Goal: Task Accomplishment & Management: Use online tool/utility

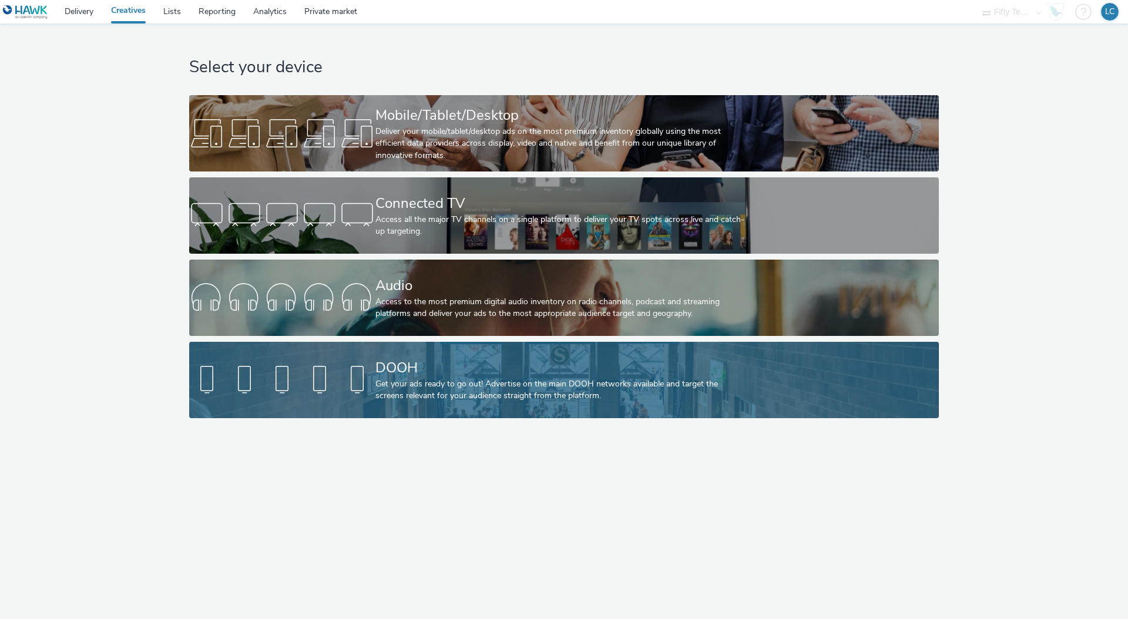
click at [425, 393] on div "Get your ads ready to go out! Advertise on the main DOOH networks available and…" at bounding box center [562, 390] width 373 height 24
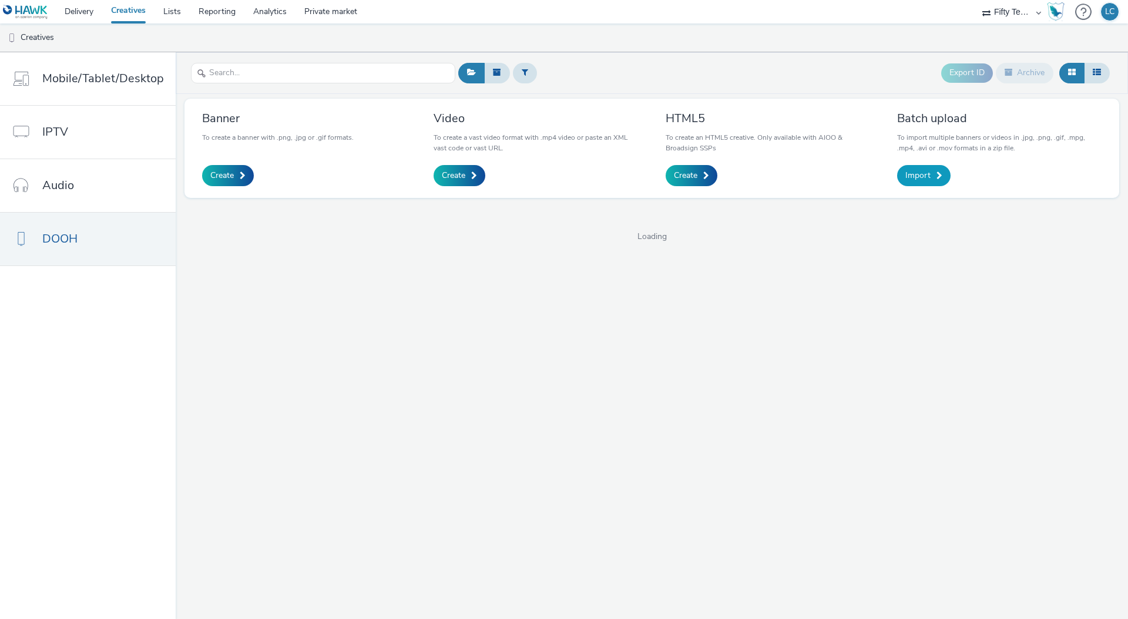
click at [930, 178] on link "Import" at bounding box center [923, 175] width 53 height 21
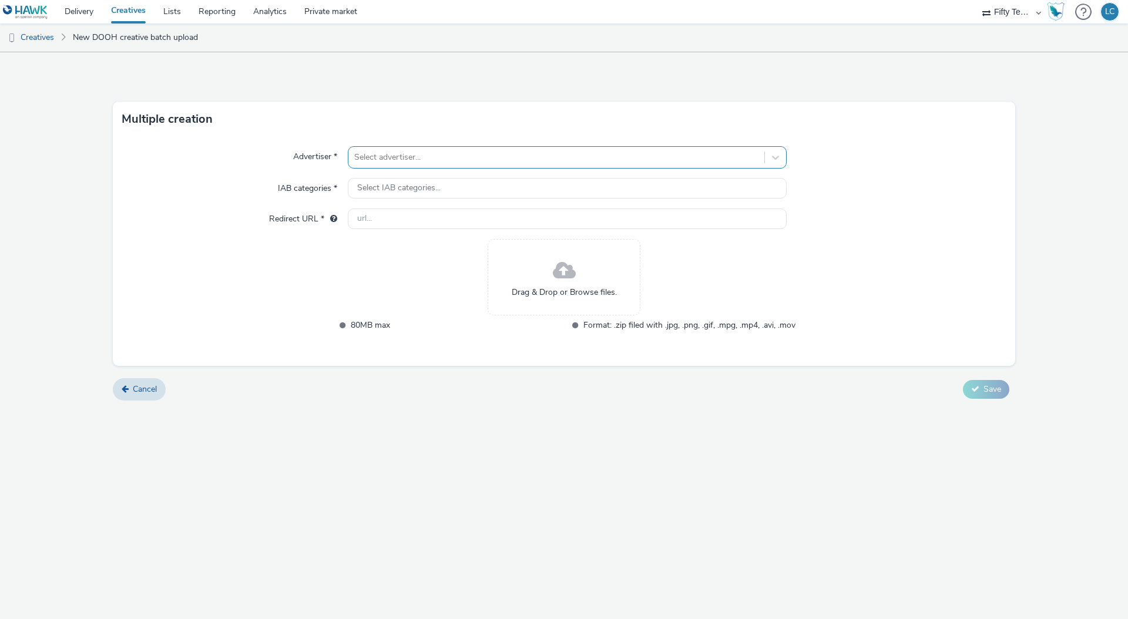
click at [383, 155] on div at bounding box center [556, 157] width 404 height 14
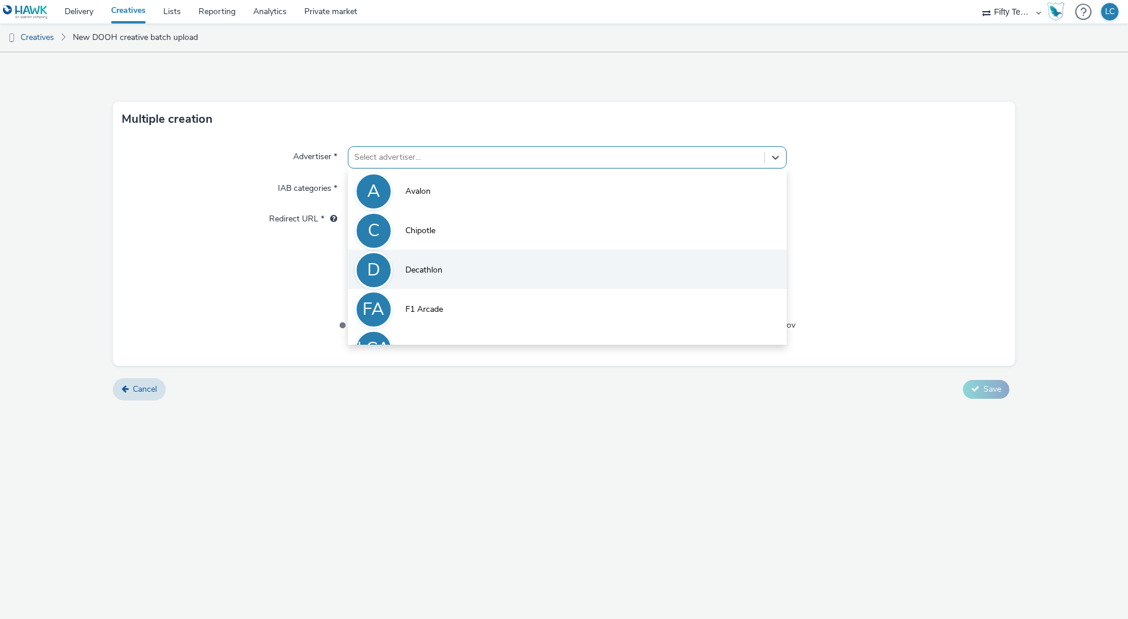
click at [454, 280] on li "D Decathlon" at bounding box center [567, 269] width 439 height 39
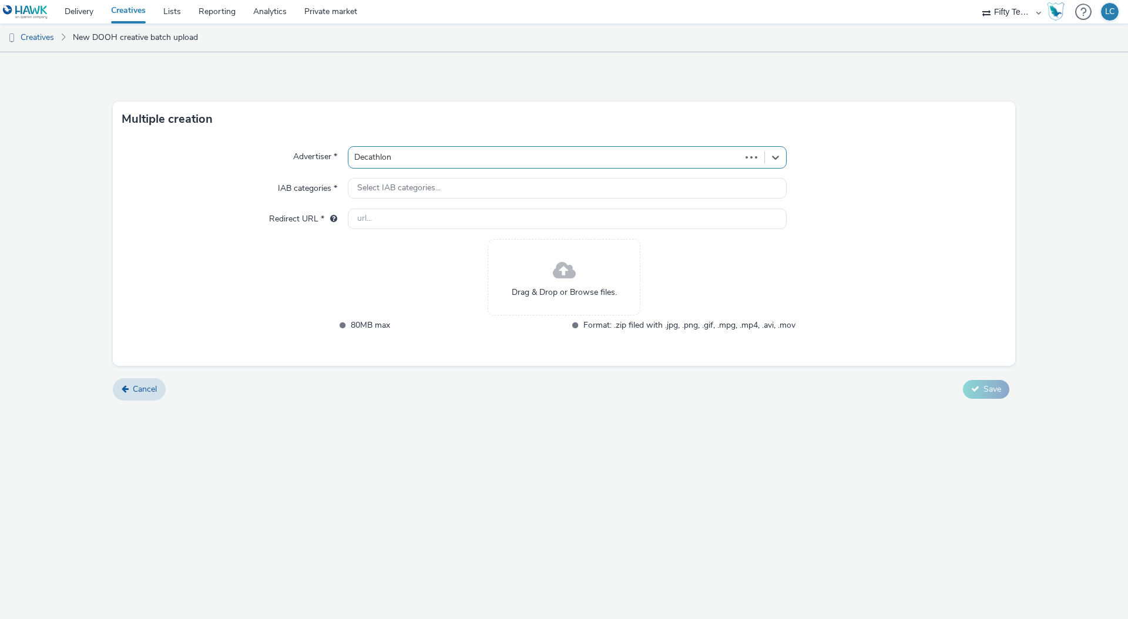
type input "http://decathlon.co.uk"
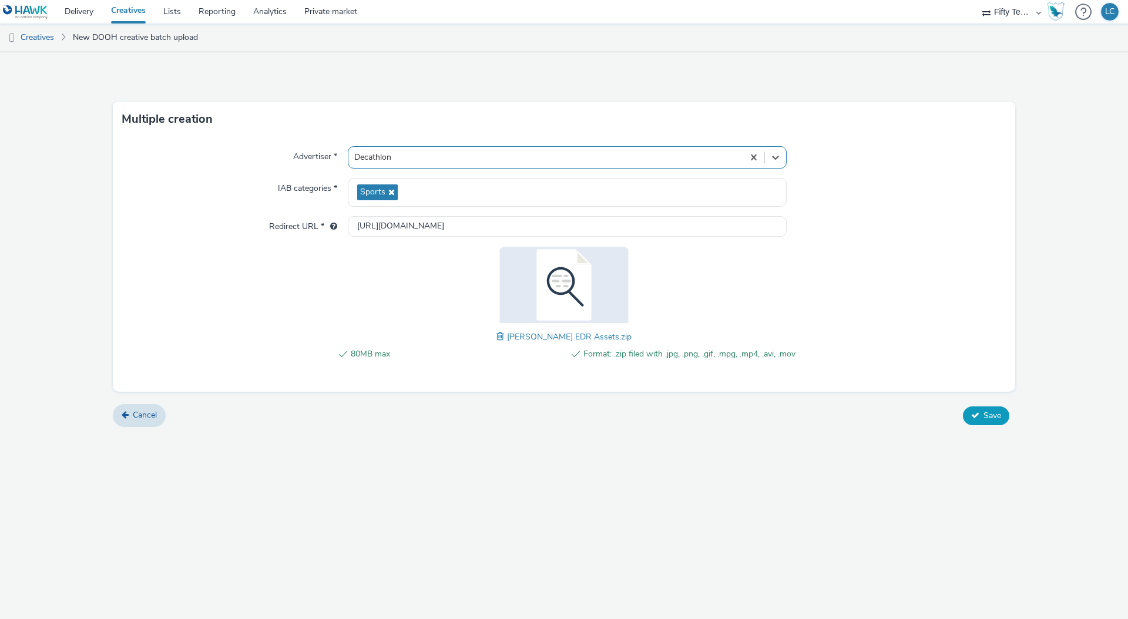
click at [993, 417] on span "Save" at bounding box center [993, 415] width 18 height 11
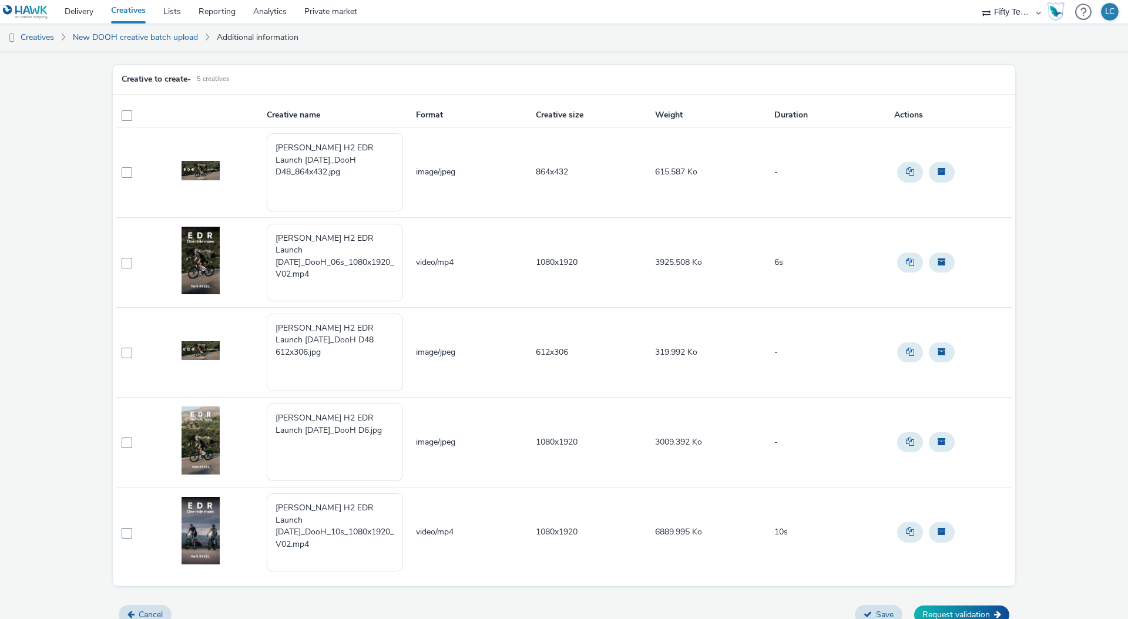
scroll to position [66, 0]
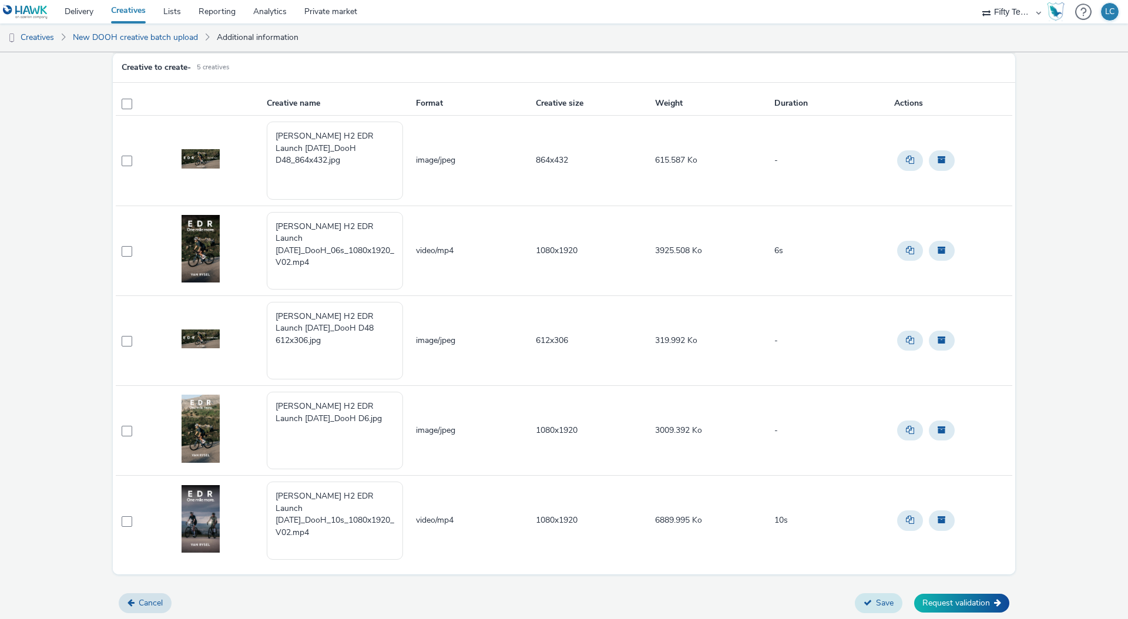
click at [882, 604] on button "Save" at bounding box center [879, 604] width 48 height 20
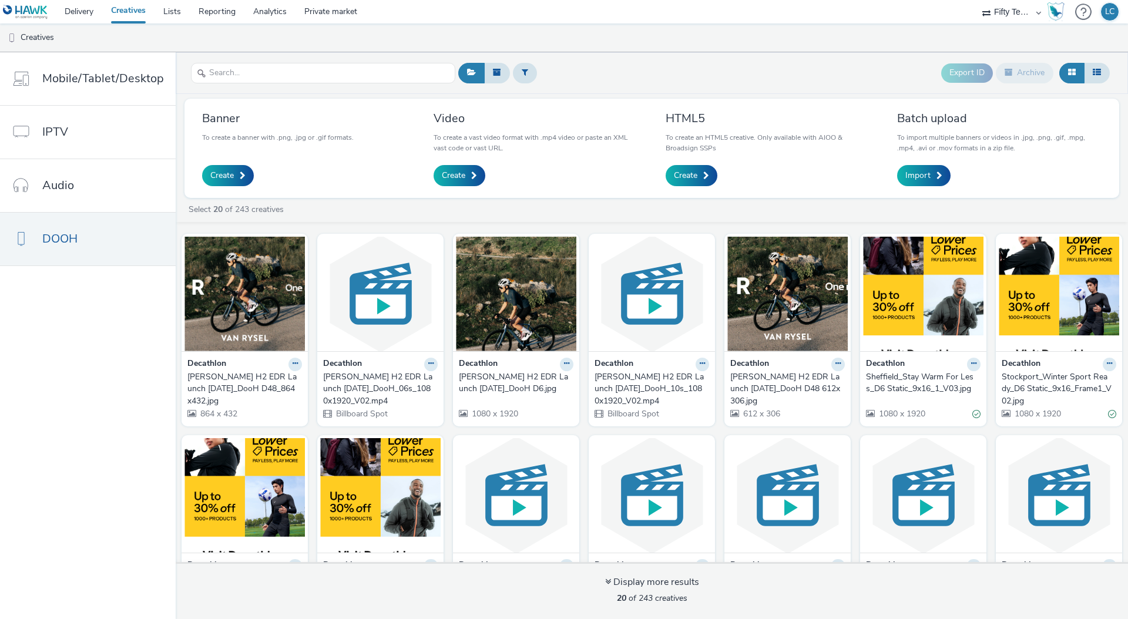
scroll to position [2, 0]
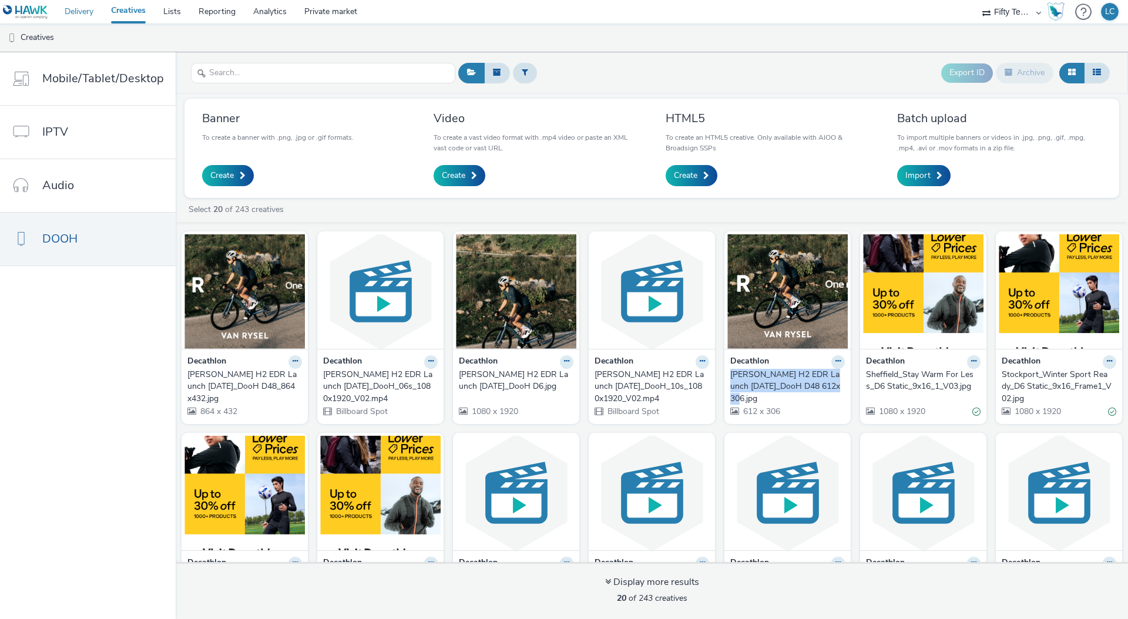
click at [86, 12] on link "Delivery" at bounding box center [79, 12] width 46 height 24
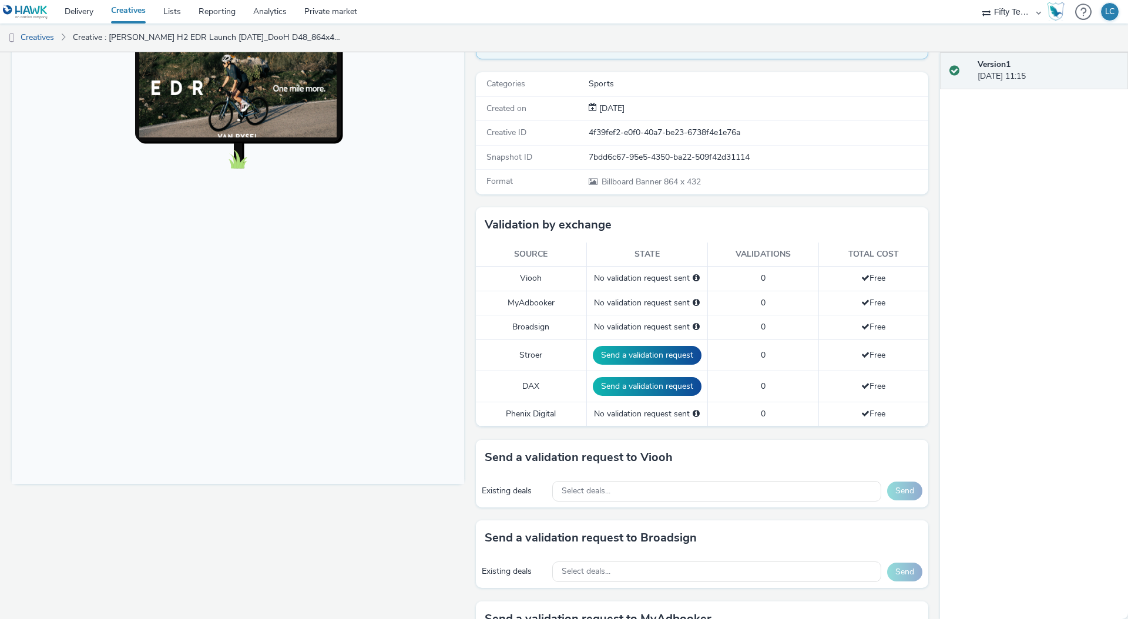
scroll to position [253, 0]
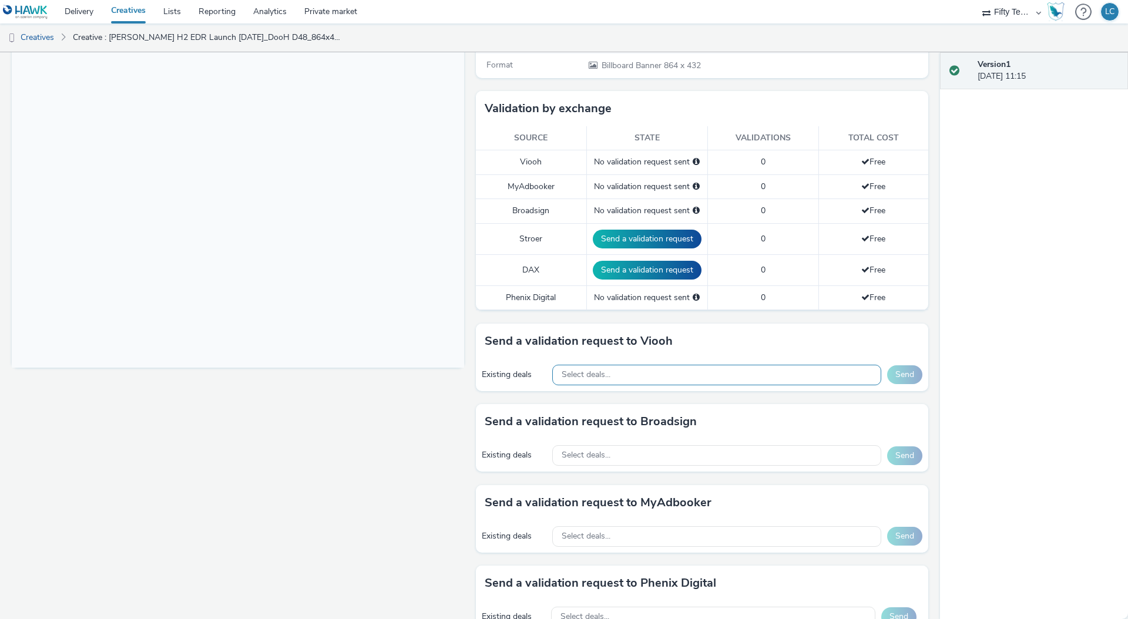
click at [596, 375] on span "Select deals..." at bounding box center [586, 375] width 49 height 10
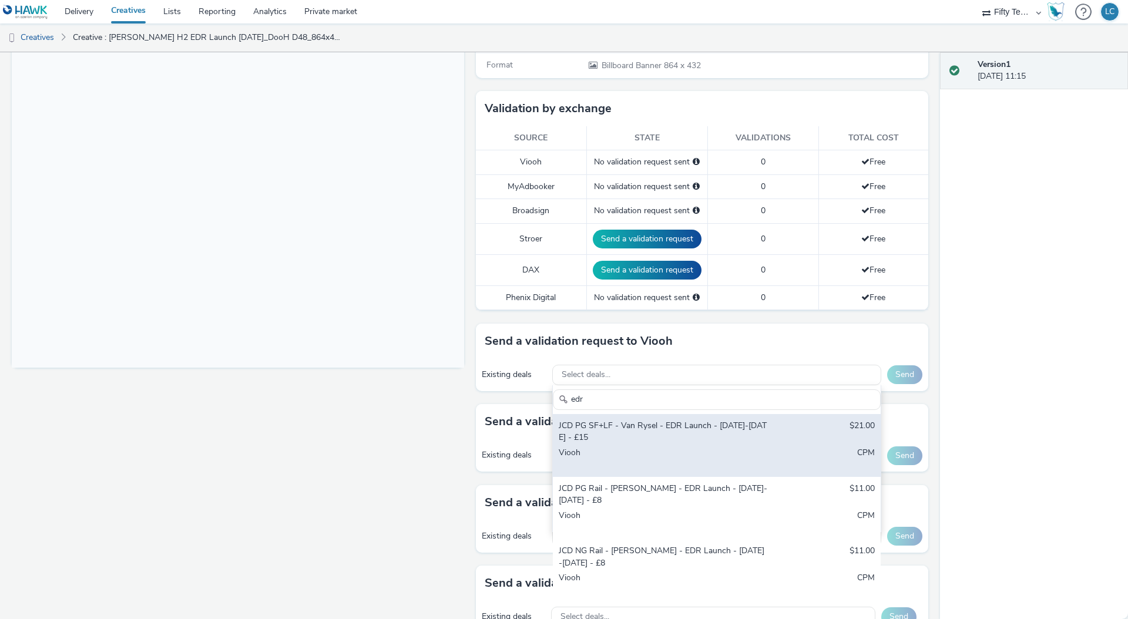
type input "edr"
click at [686, 428] on div "JCD PG SF+LF - Van Rysel - EDR Launch - [DATE]-[DATE] - £15" at bounding box center [663, 432] width 209 height 24
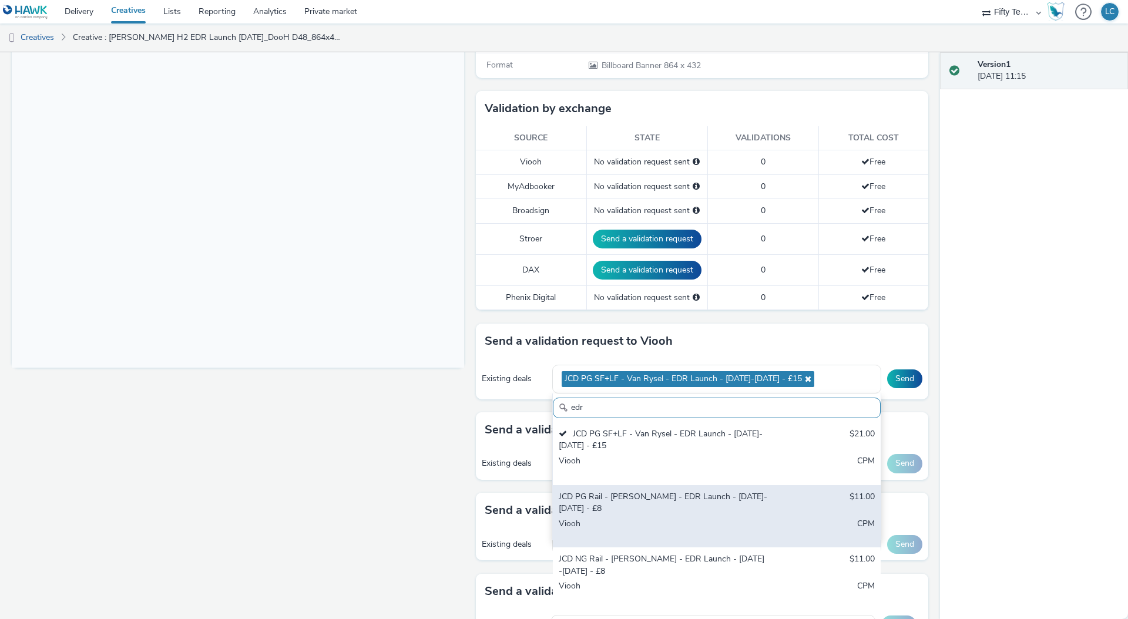
click at [671, 509] on div "JCD PG Rail - [PERSON_NAME] - EDR Launch - [DATE]-[DATE] - £8" at bounding box center [663, 503] width 209 height 24
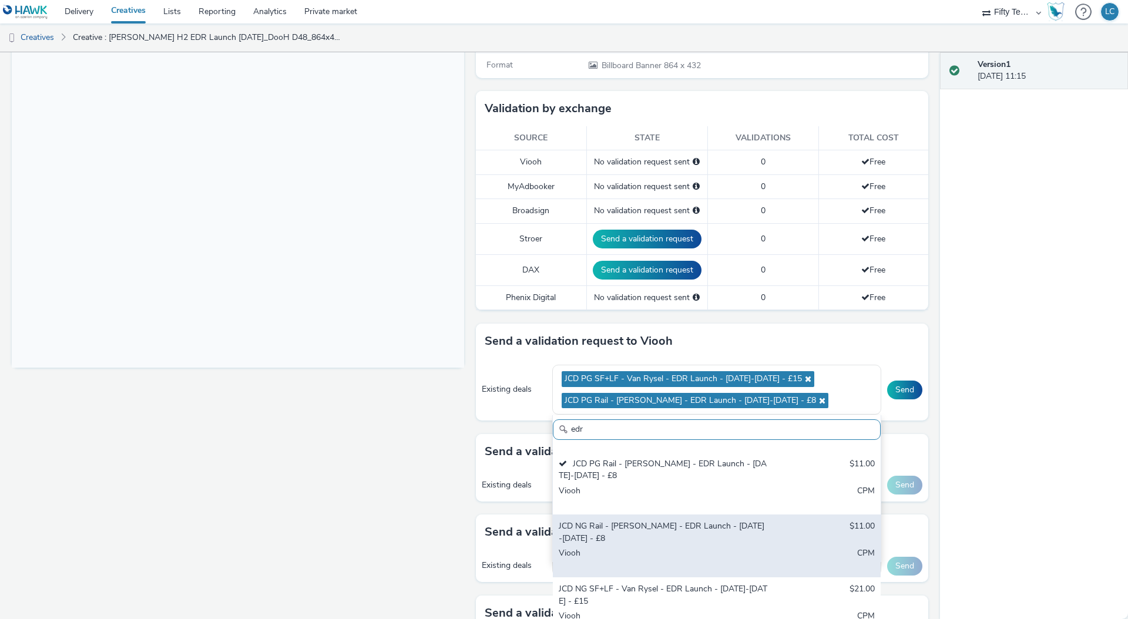
scroll to position [56, 0]
click at [671, 544] on div "JCD NG Rail - Van Rysel - EDR Launch - 6th-19th Oct - £8 $11.00 Viooh CPM" at bounding box center [717, 544] width 328 height 63
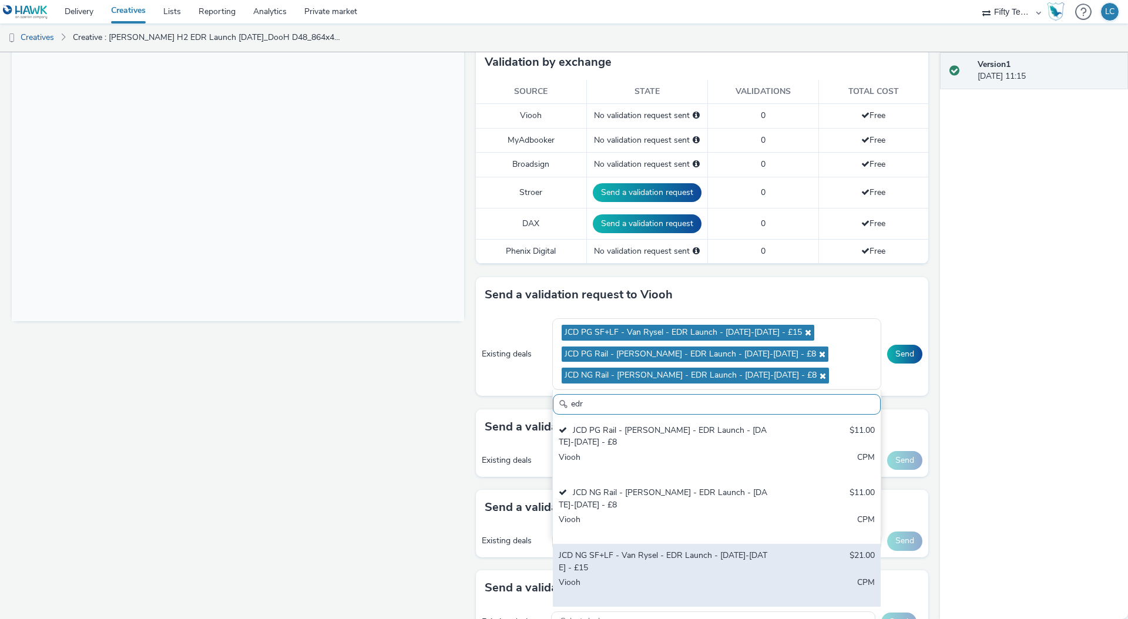
scroll to position [300, 0]
click at [717, 567] on div "JCD NG SF+LF - Van Rysel - EDR Launch - [DATE]-[DATE] - £15" at bounding box center [663, 561] width 209 height 24
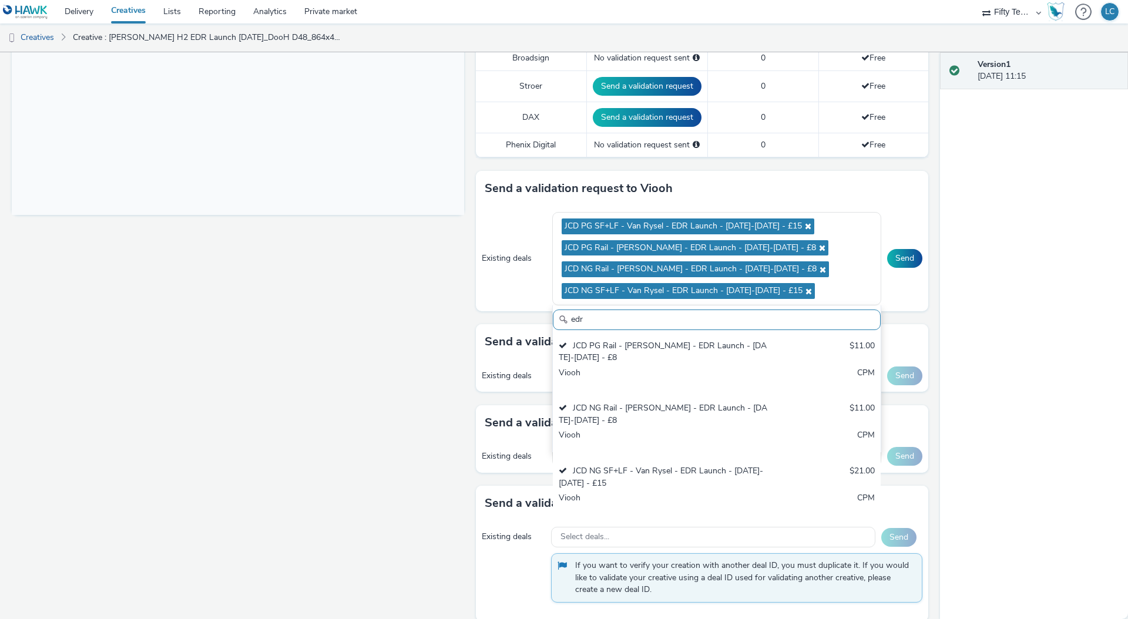
scroll to position [421, 0]
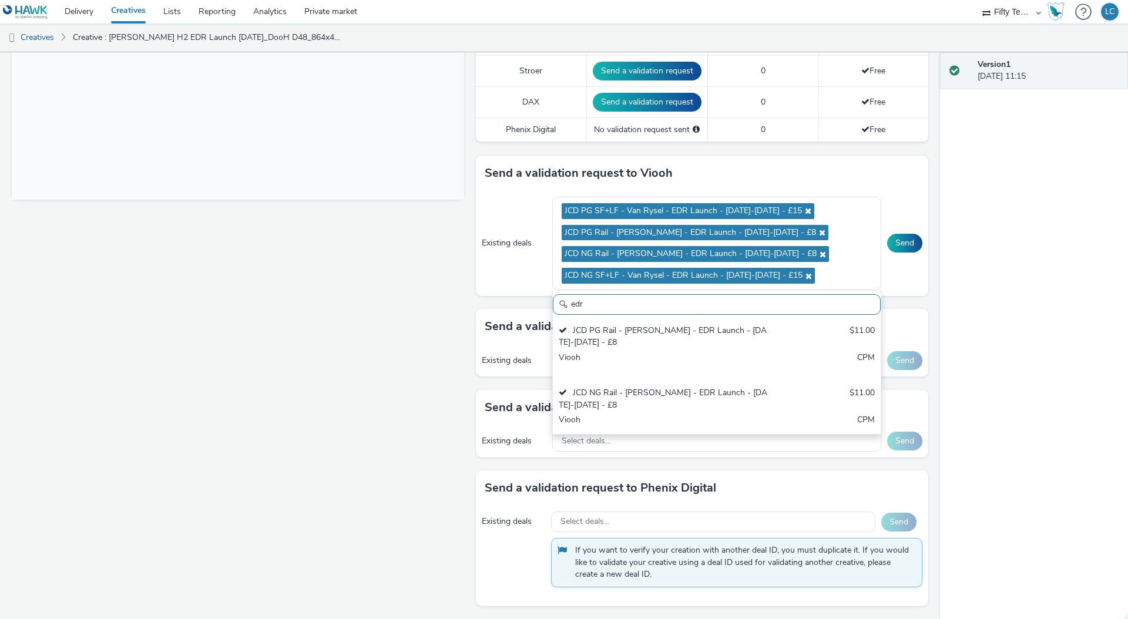
click at [1073, 434] on div "Version 1 30 September 2025, 11:15" at bounding box center [1034, 335] width 188 height 567
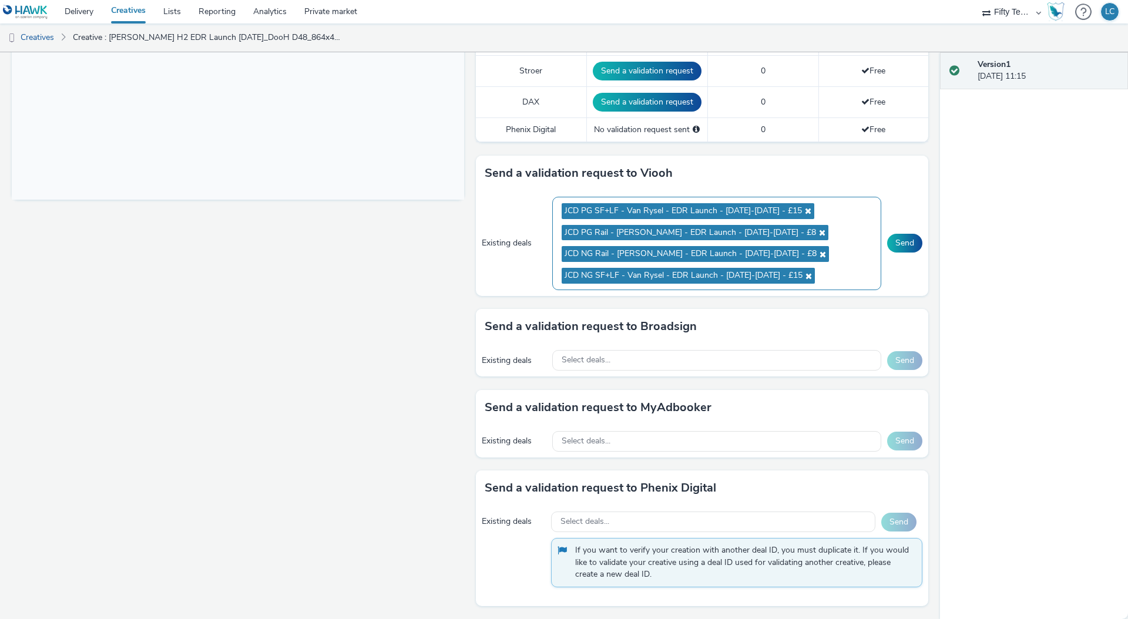
scroll to position [419, 0]
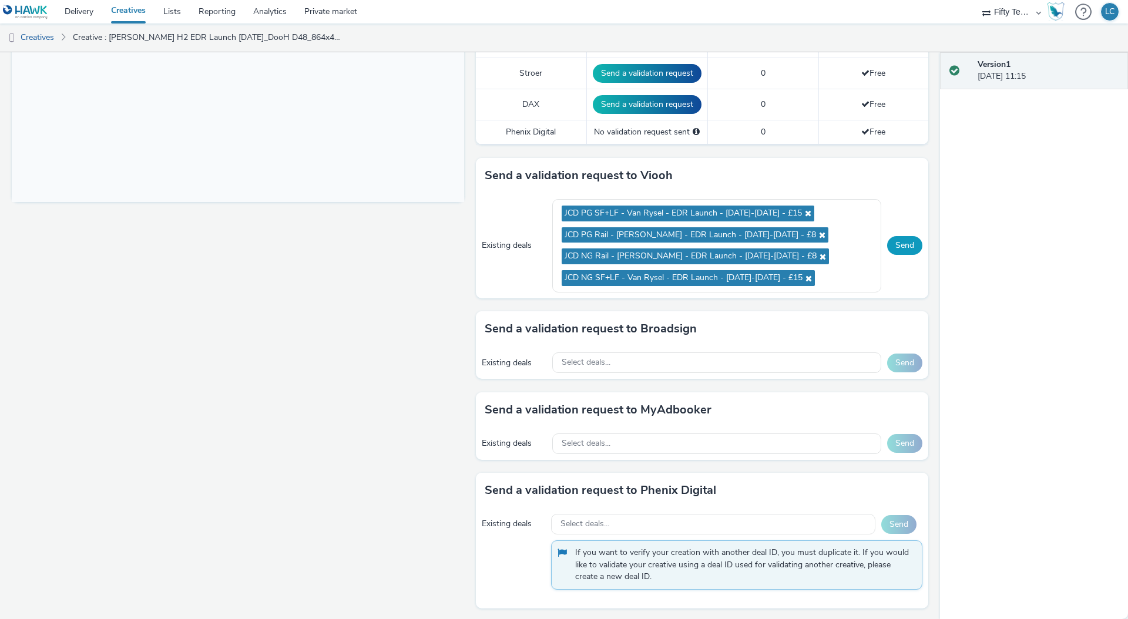
click at [894, 243] on button "Send" at bounding box center [904, 245] width 35 height 19
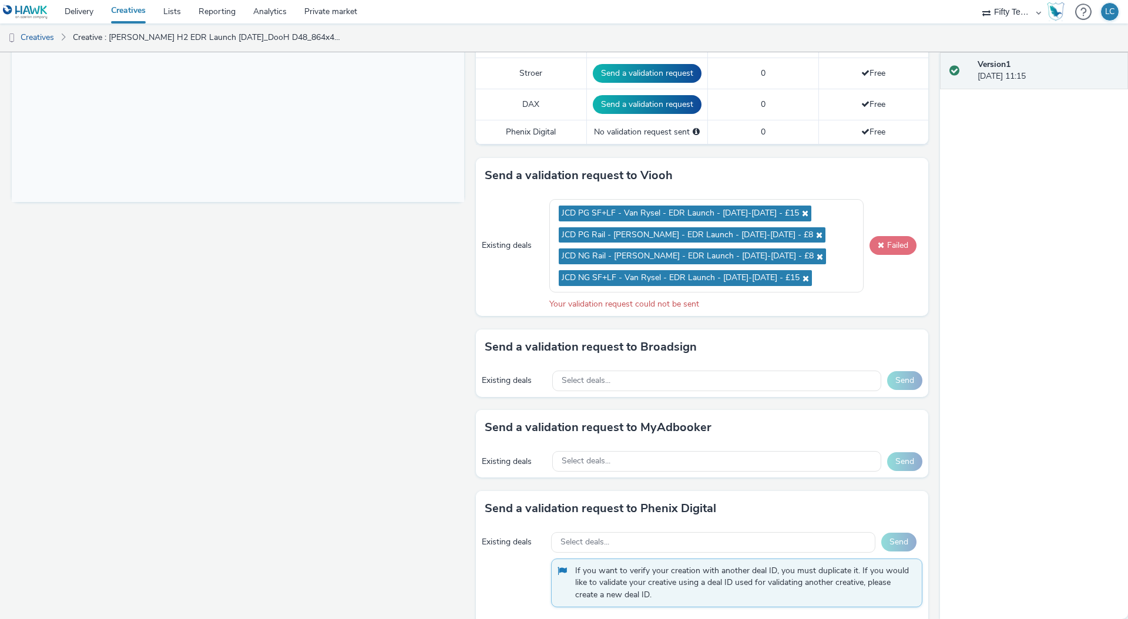
click at [876, 242] on button "Failed" at bounding box center [893, 245] width 47 height 19
click at [883, 244] on button "Failed" at bounding box center [893, 245] width 47 height 19
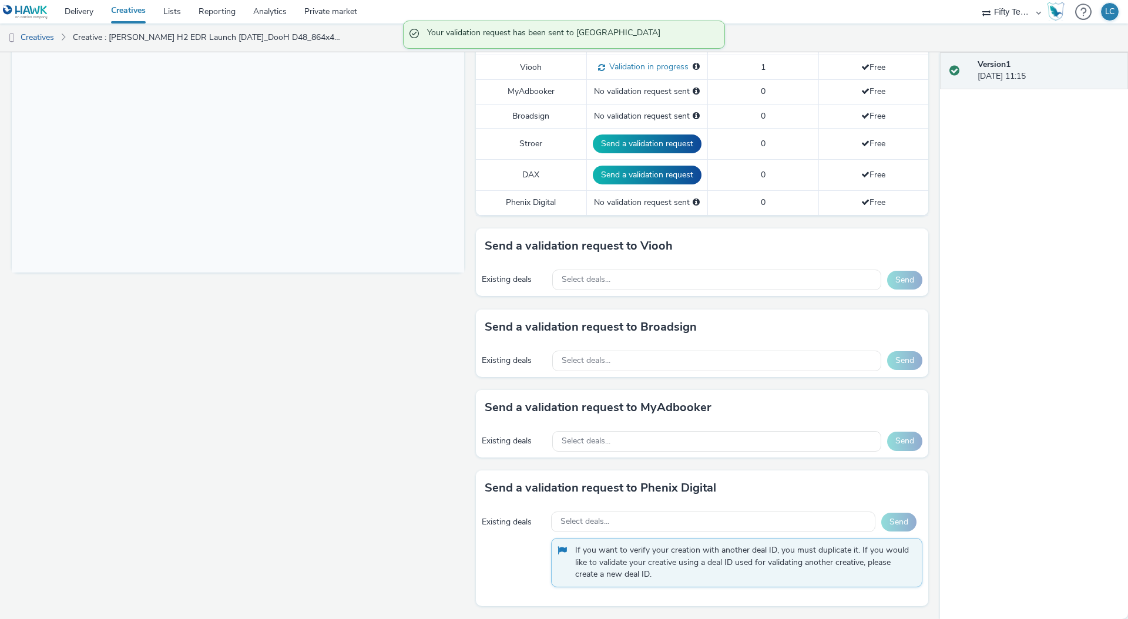
scroll to position [348, 0]
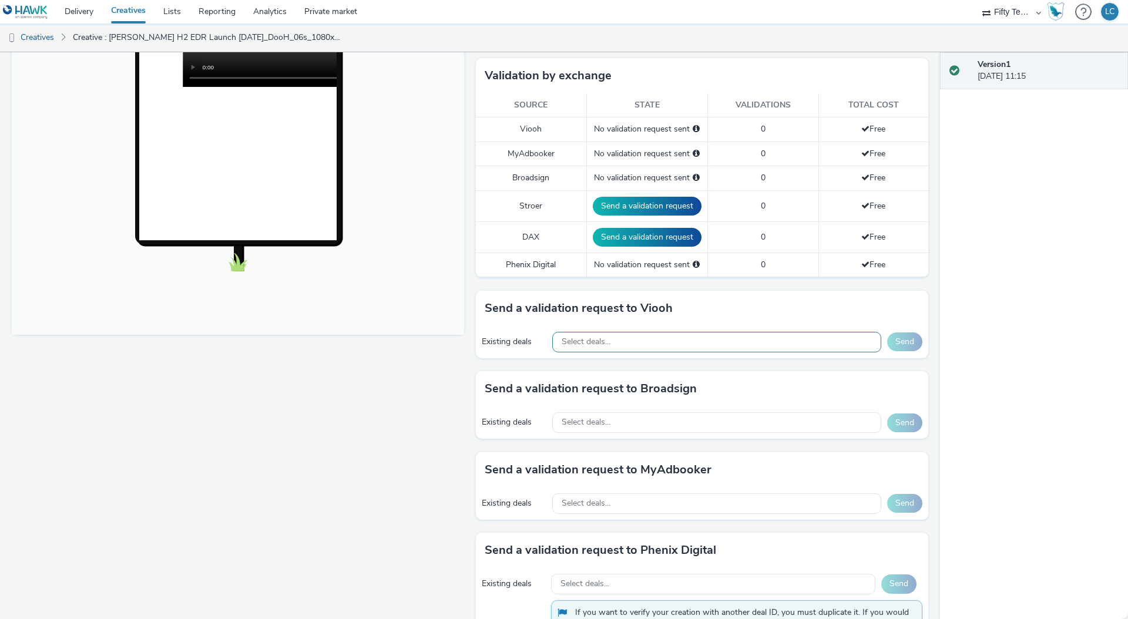
scroll to position [389, 0]
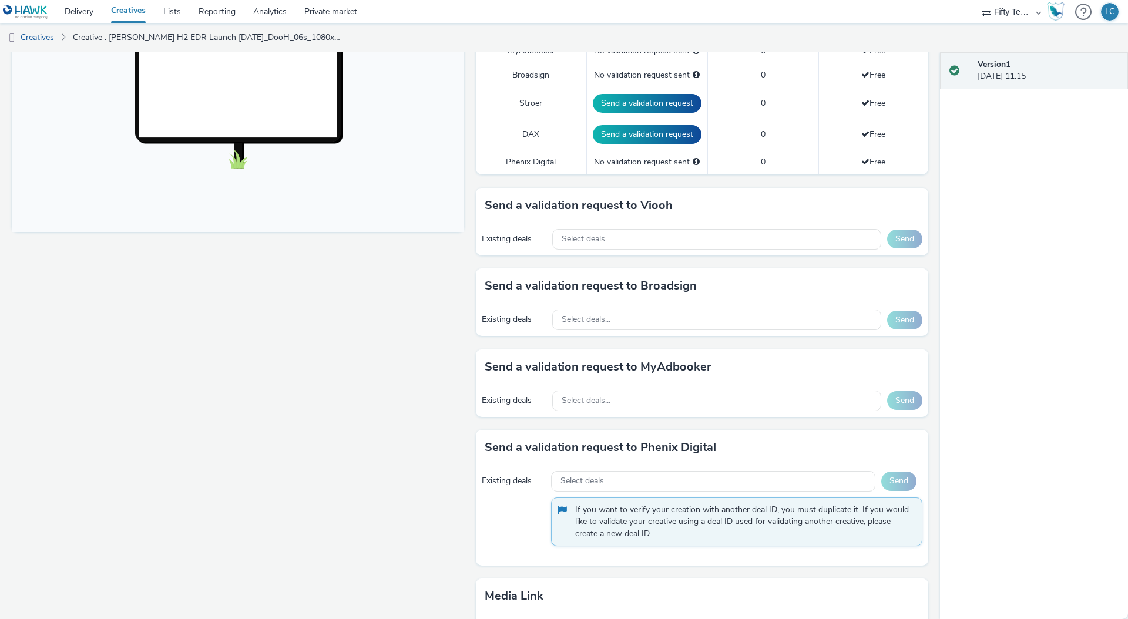
click at [636, 227] on div "Existing deals Select deals... Send" at bounding box center [702, 239] width 453 height 32
click at [632, 236] on div "Select deals..." at bounding box center [716, 239] width 329 height 21
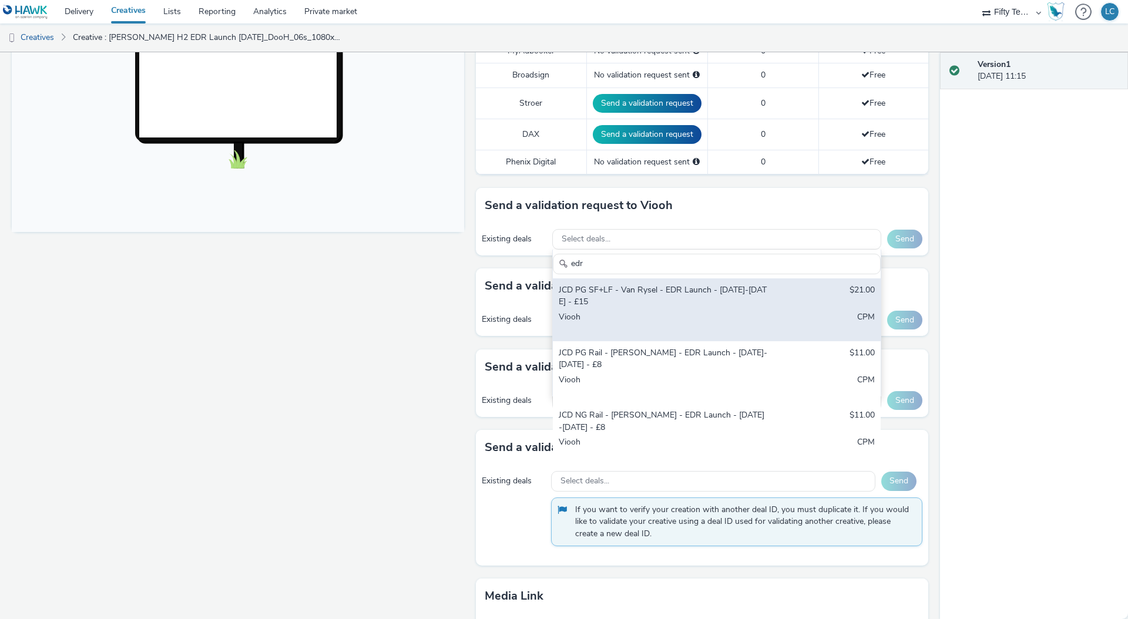
type input "edr"
click at [749, 314] on div "Viooh" at bounding box center [663, 323] width 209 height 24
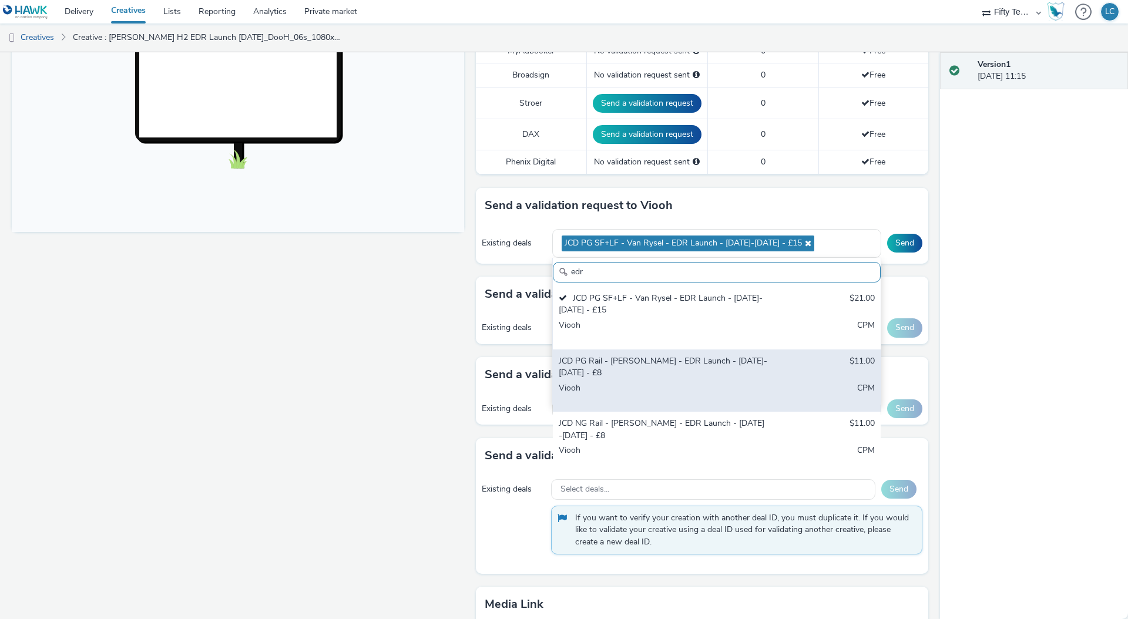
click at [723, 373] on div "JCD PG Rail - [PERSON_NAME] - EDR Launch - [DATE]-[DATE] - £8" at bounding box center [663, 368] width 209 height 24
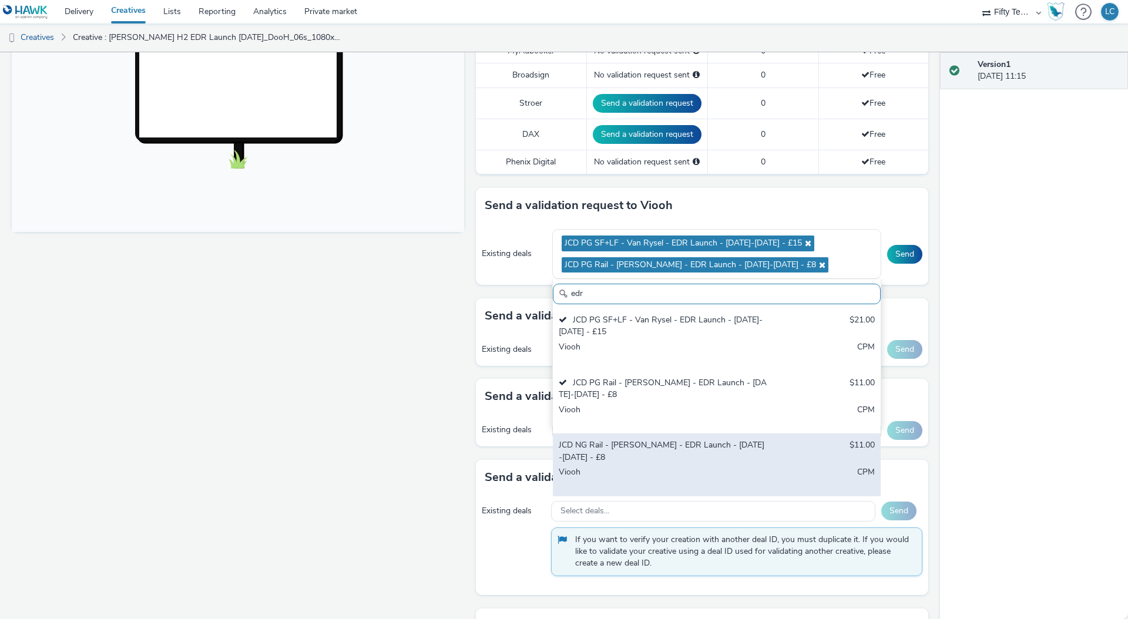
click at [743, 463] on div "JCD NG Rail - [PERSON_NAME] - EDR Launch - [DATE]-[DATE] - £8" at bounding box center [663, 452] width 209 height 24
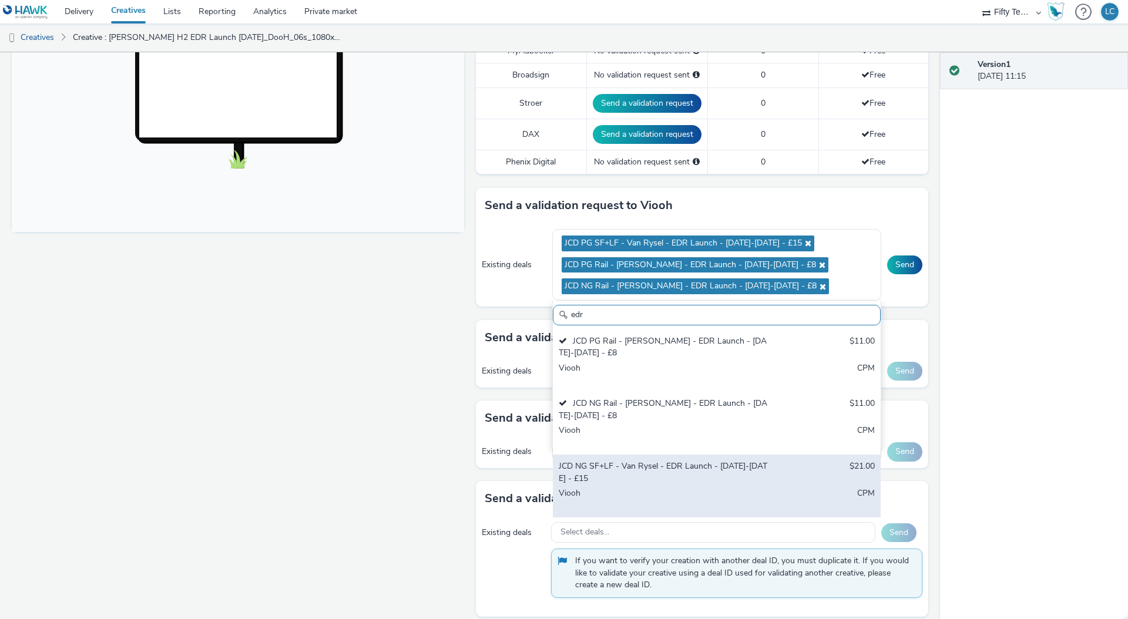
scroll to position [391, 0]
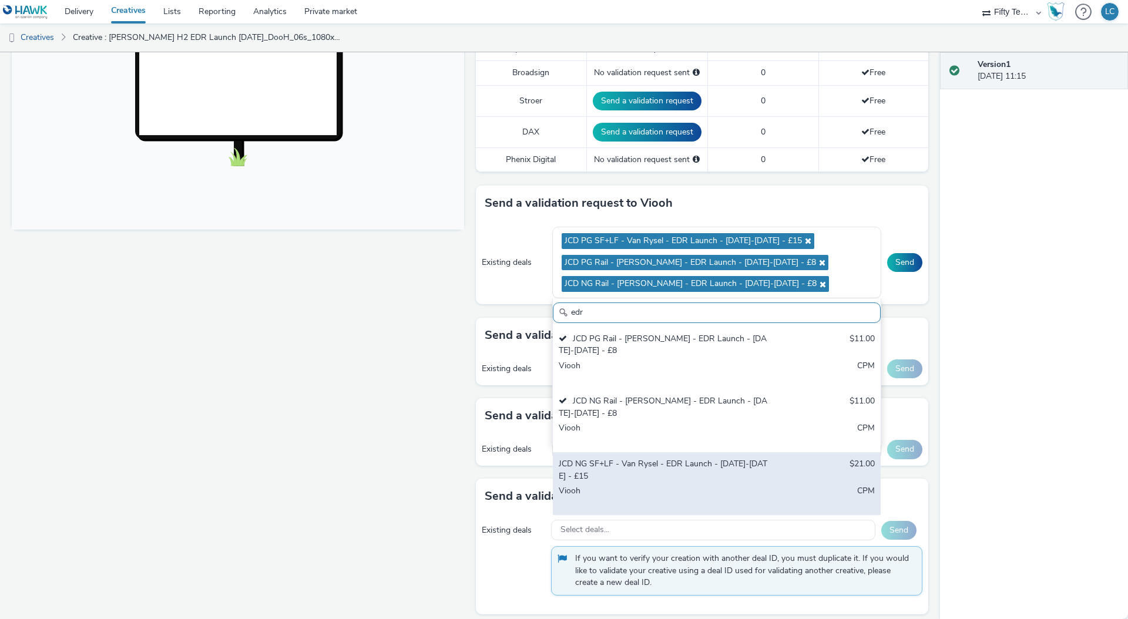
click at [754, 486] on div "JCD NG SF+LF - Van Rysel - EDR Launch - 6th-19th Oct - £15 $21.00 Viooh CPM" at bounding box center [717, 484] width 328 height 63
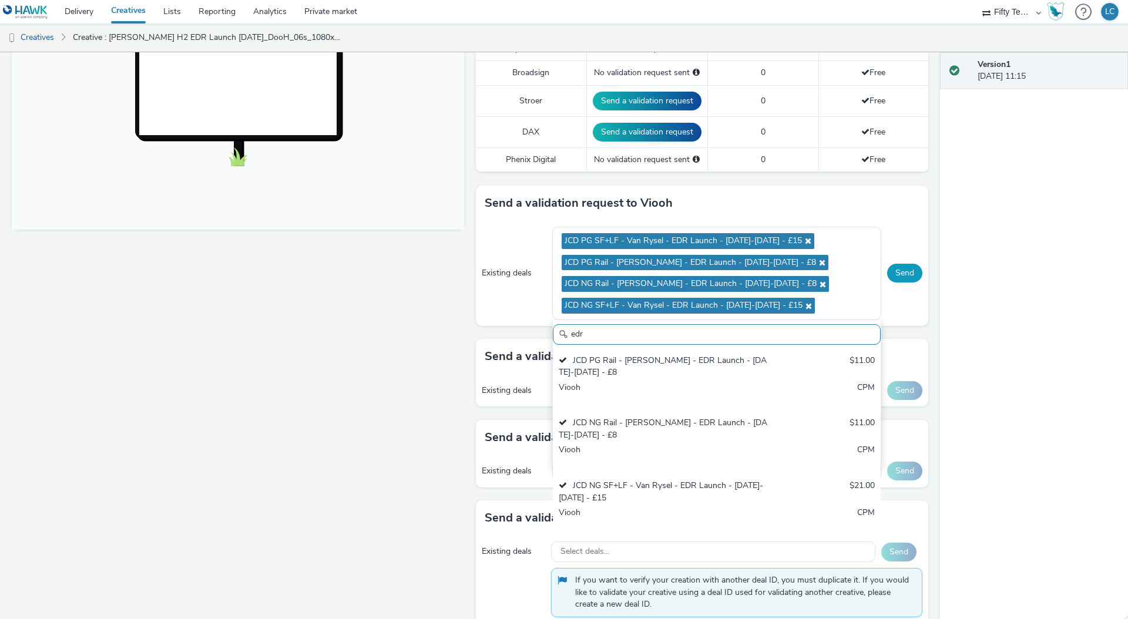
click at [893, 272] on button "Send" at bounding box center [904, 273] width 35 height 19
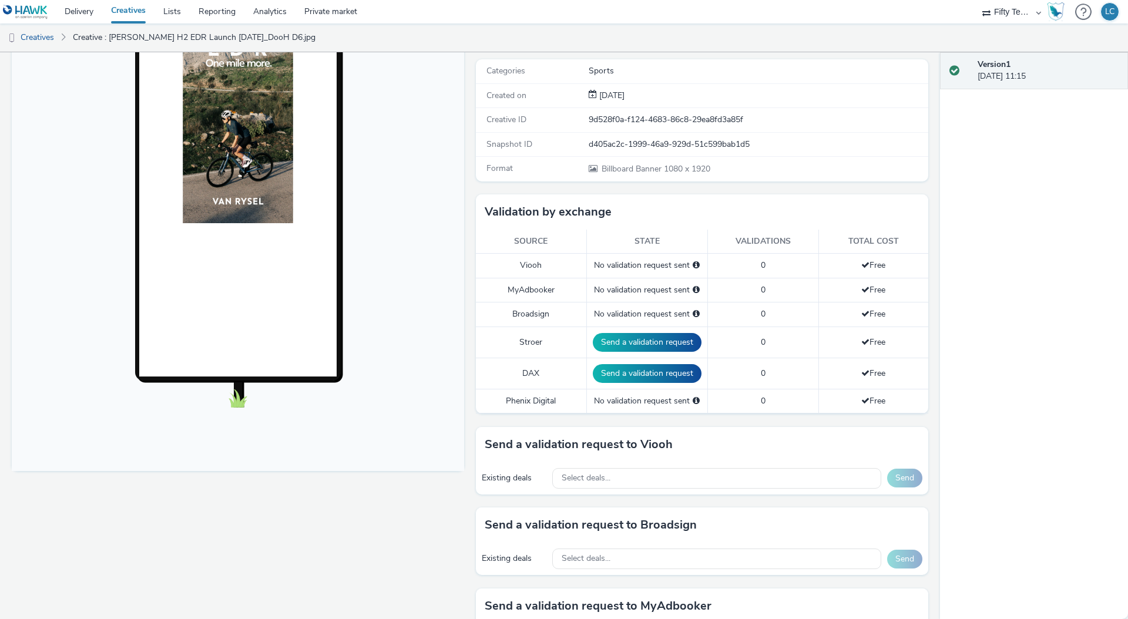
scroll to position [276, 0]
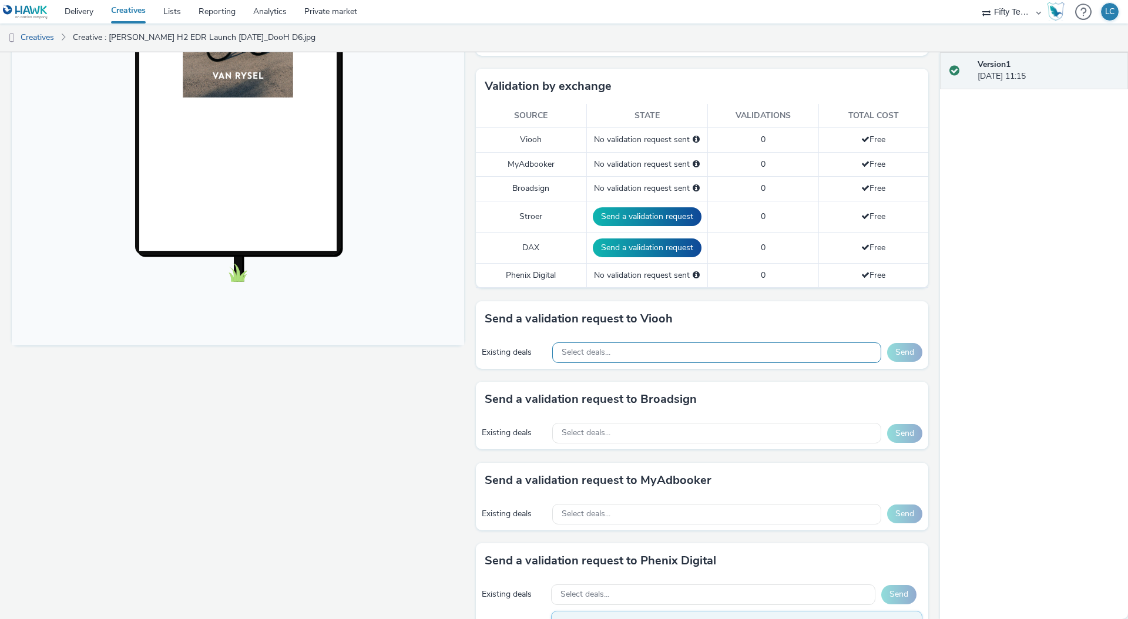
click at [618, 352] on div "Select deals..." at bounding box center [716, 353] width 329 height 21
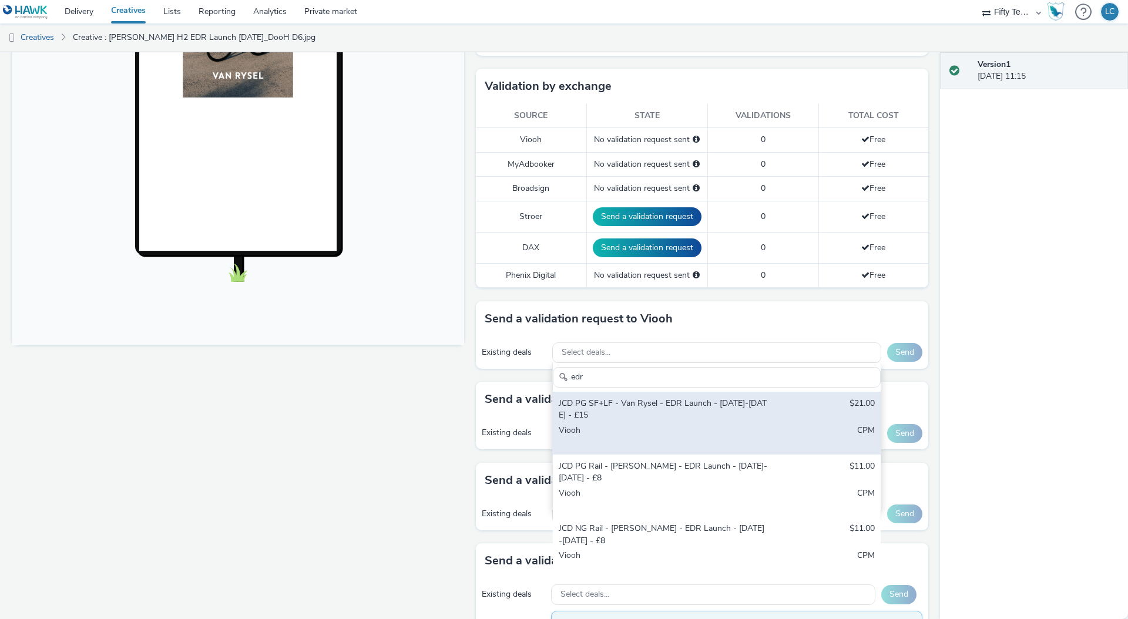
type input "edr"
click at [637, 406] on div "JCD PG SF+LF - Van Rysel - EDR Launch - [DATE]-[DATE] - £15" at bounding box center [663, 410] width 209 height 24
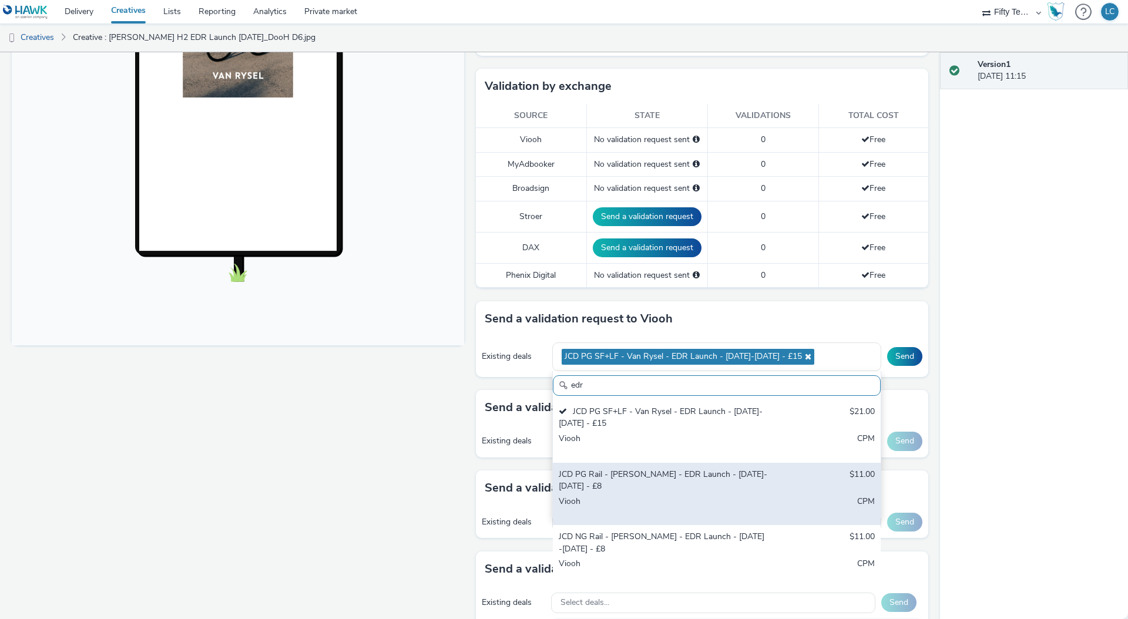
click at [659, 504] on div "Viooh" at bounding box center [663, 508] width 209 height 24
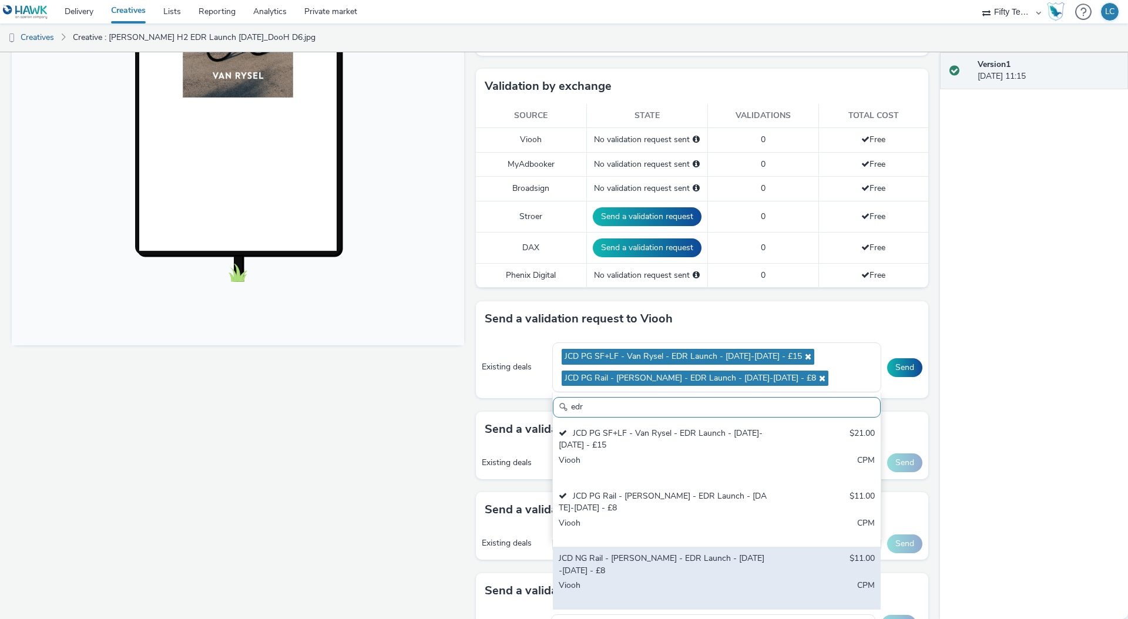
click at [655, 571] on div "JCD NG Rail - [PERSON_NAME] - EDR Launch - [DATE]-[DATE] - £8" at bounding box center [663, 565] width 209 height 24
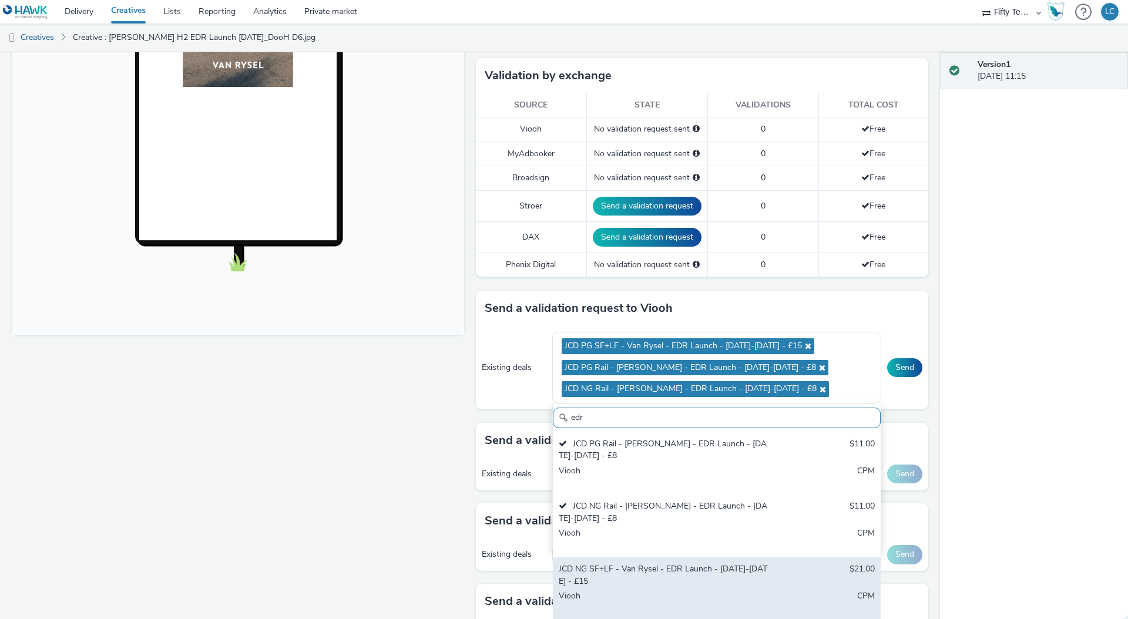
scroll to position [287, 0]
click at [695, 580] on div "JCD NG SF+LF - Van Rysel - EDR Launch - [DATE]-[DATE] - £15" at bounding box center [663, 575] width 209 height 24
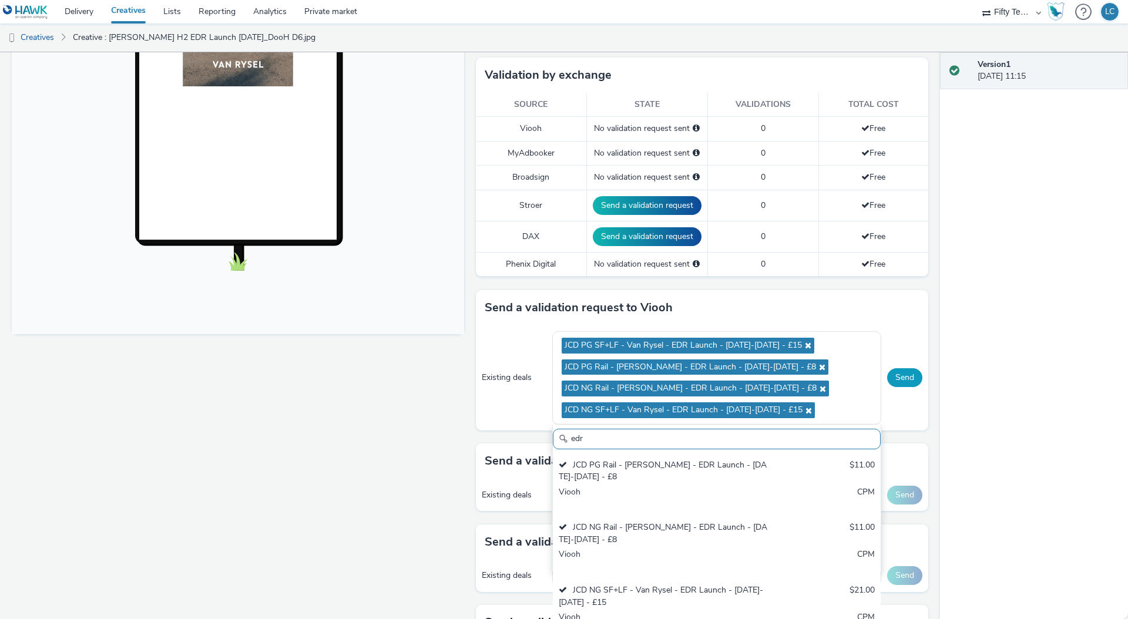
click at [902, 383] on button "Send" at bounding box center [904, 377] width 35 height 19
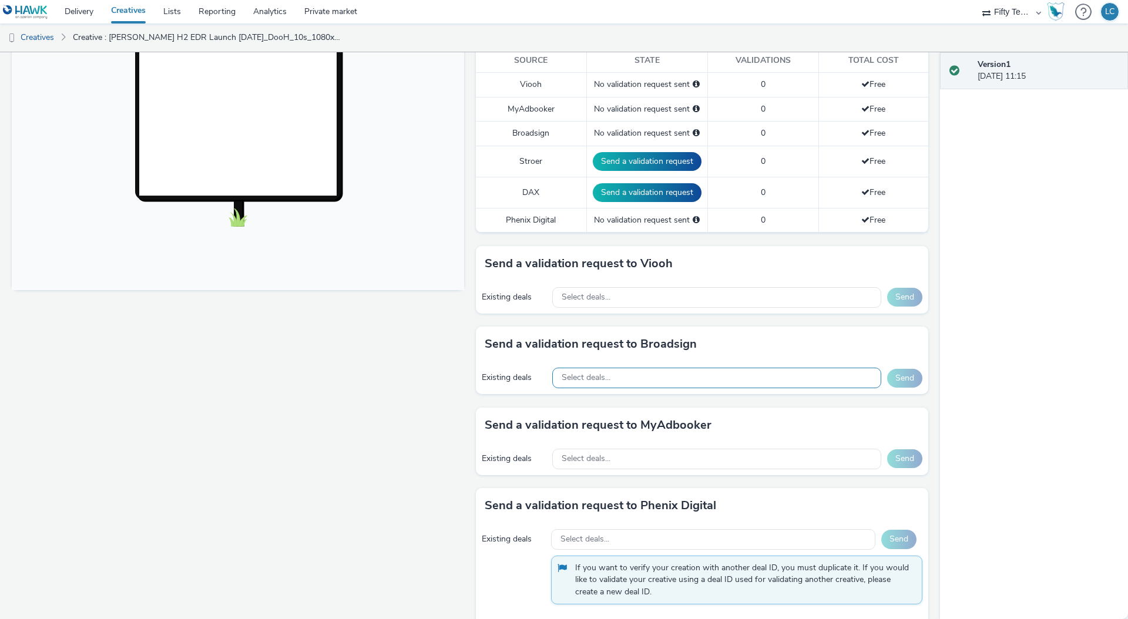
scroll to position [333, 0]
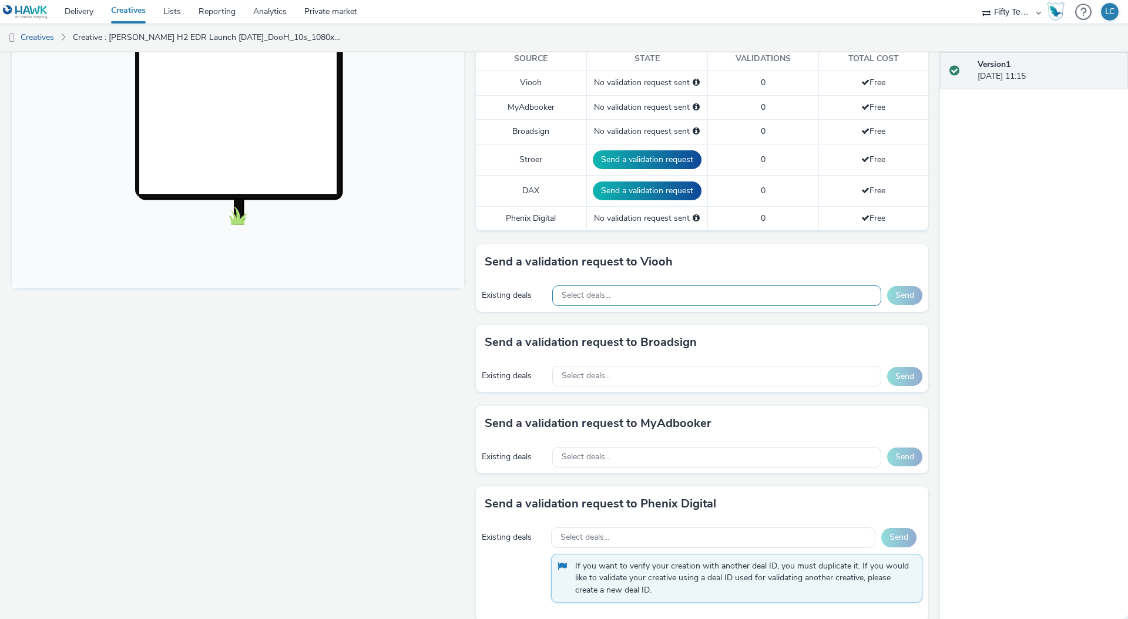
click at [616, 297] on div "Select deals..." at bounding box center [716, 296] width 329 height 21
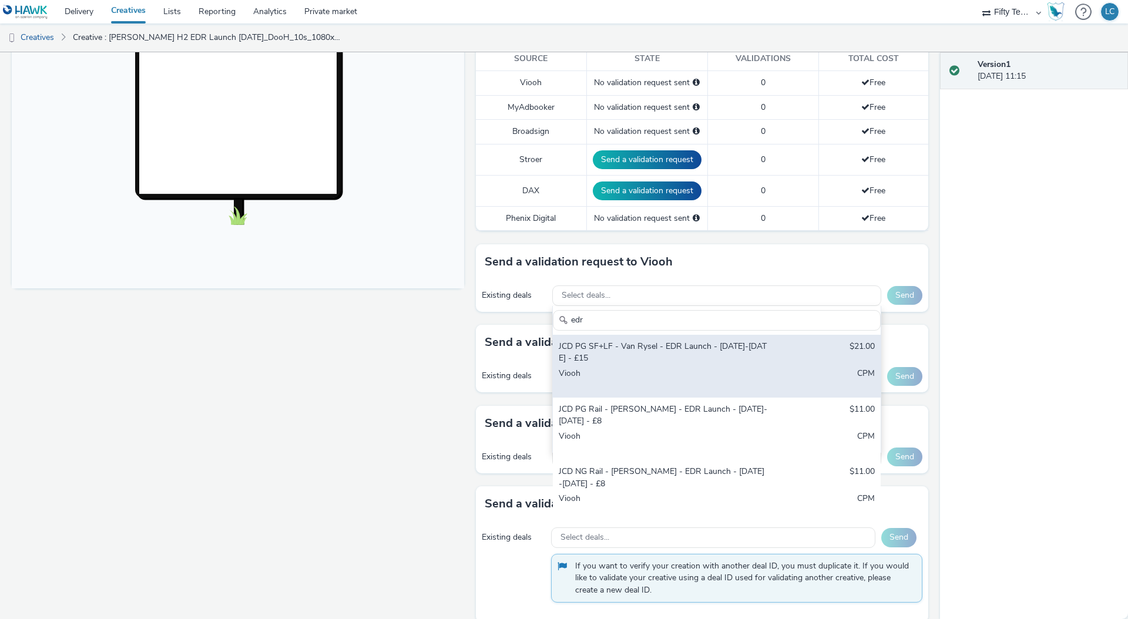
type input "edr"
click at [675, 348] on div "JCD PG SF+LF - Van Rysel - EDR Launch - [DATE]-[DATE] - £15" at bounding box center [663, 353] width 209 height 24
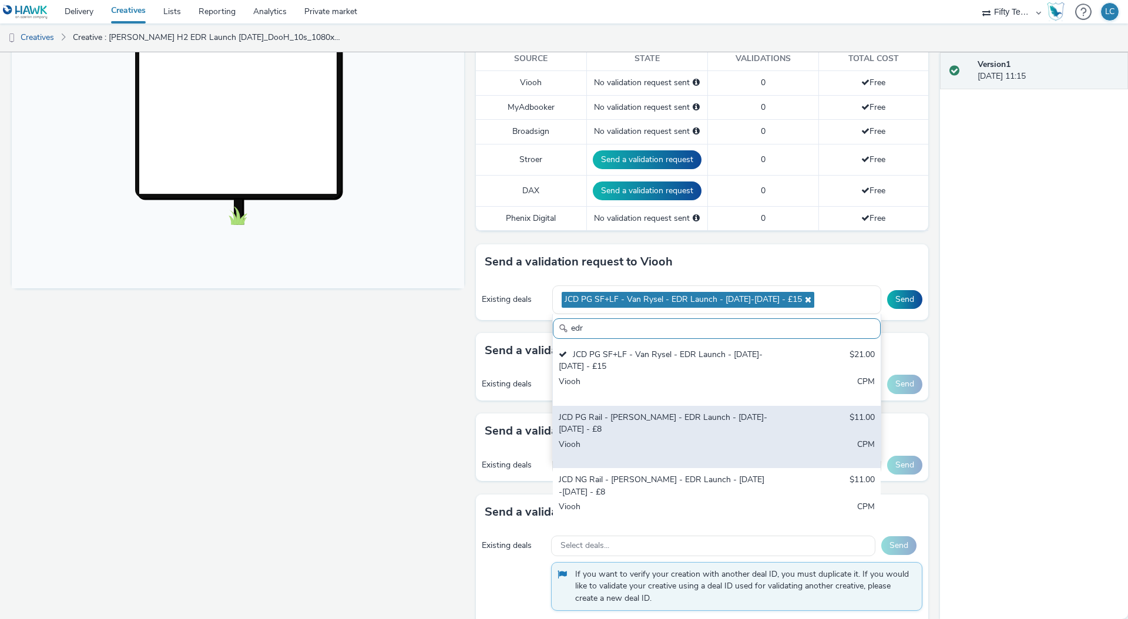
click at [688, 424] on div "JCD PG Rail - [PERSON_NAME] - EDR Launch - [DATE]-[DATE] - £8" at bounding box center [663, 424] width 209 height 24
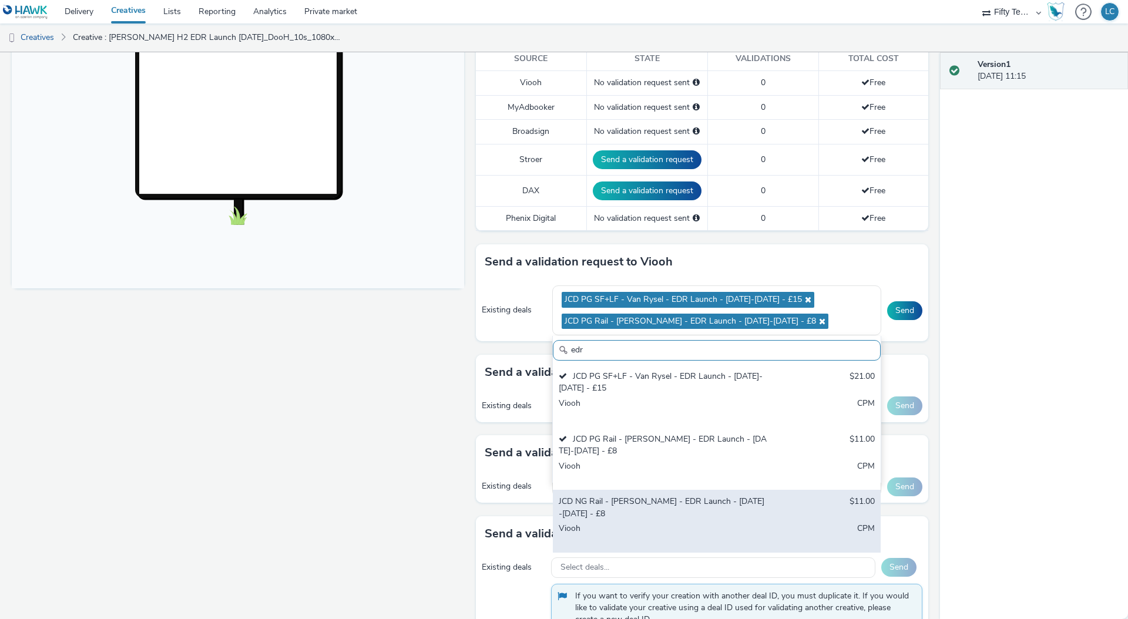
click at [682, 498] on div "JCD NG Rail - [PERSON_NAME] - EDR Launch - [DATE]-[DATE] - £8" at bounding box center [663, 508] width 209 height 24
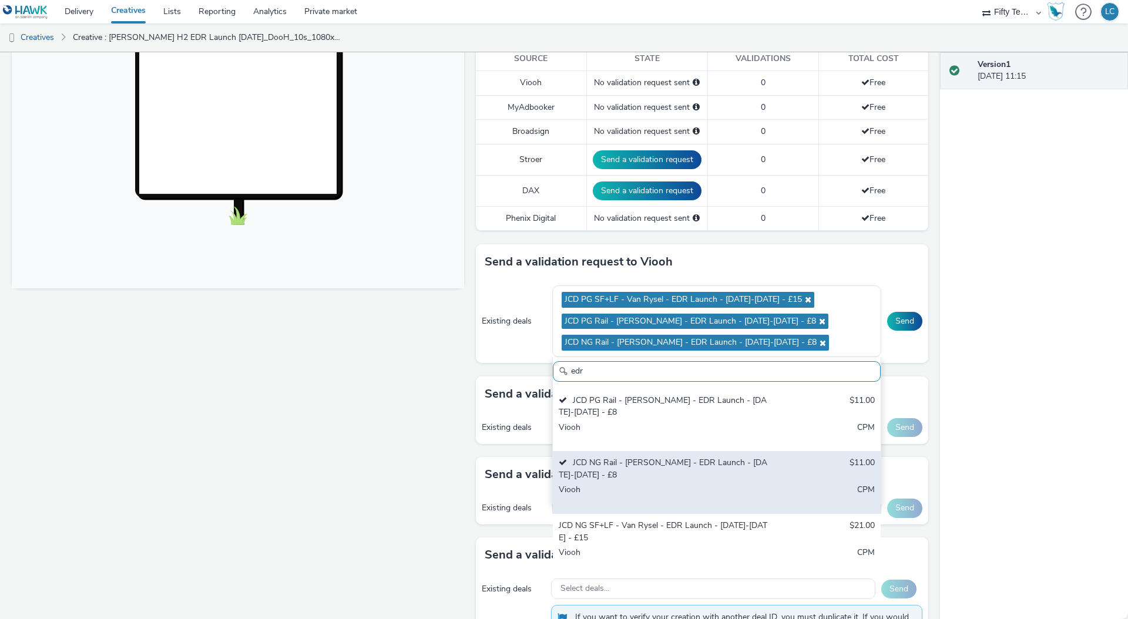
scroll to position [63, 0]
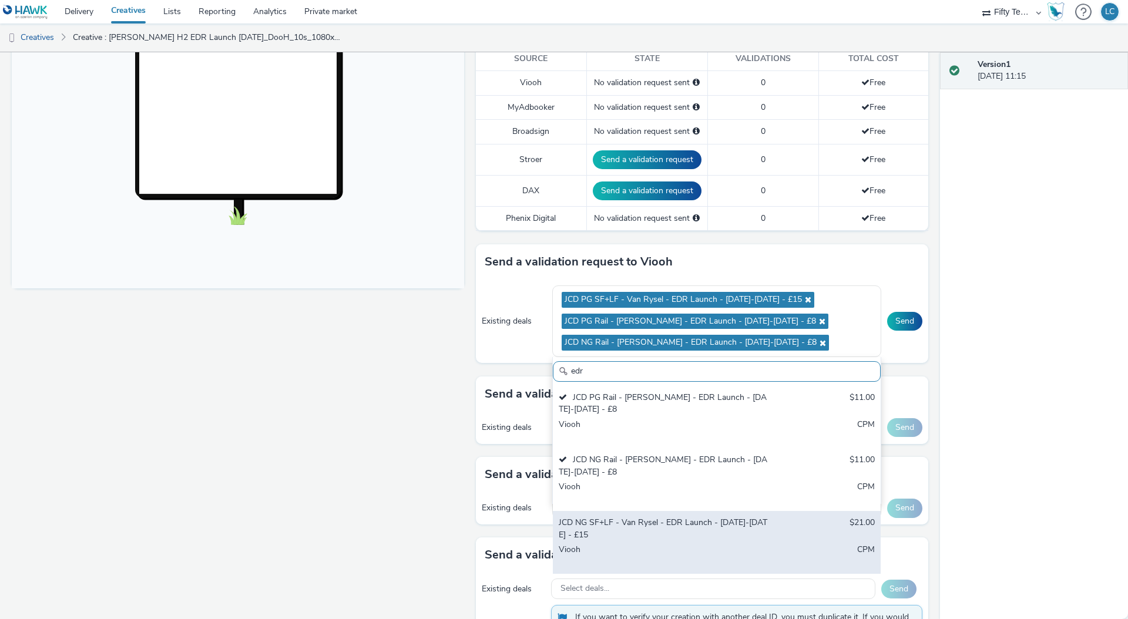
click at [673, 533] on div "JCD NG SF+LF - Van Rysel - EDR Launch - [DATE]-[DATE] - £15" at bounding box center [663, 529] width 209 height 24
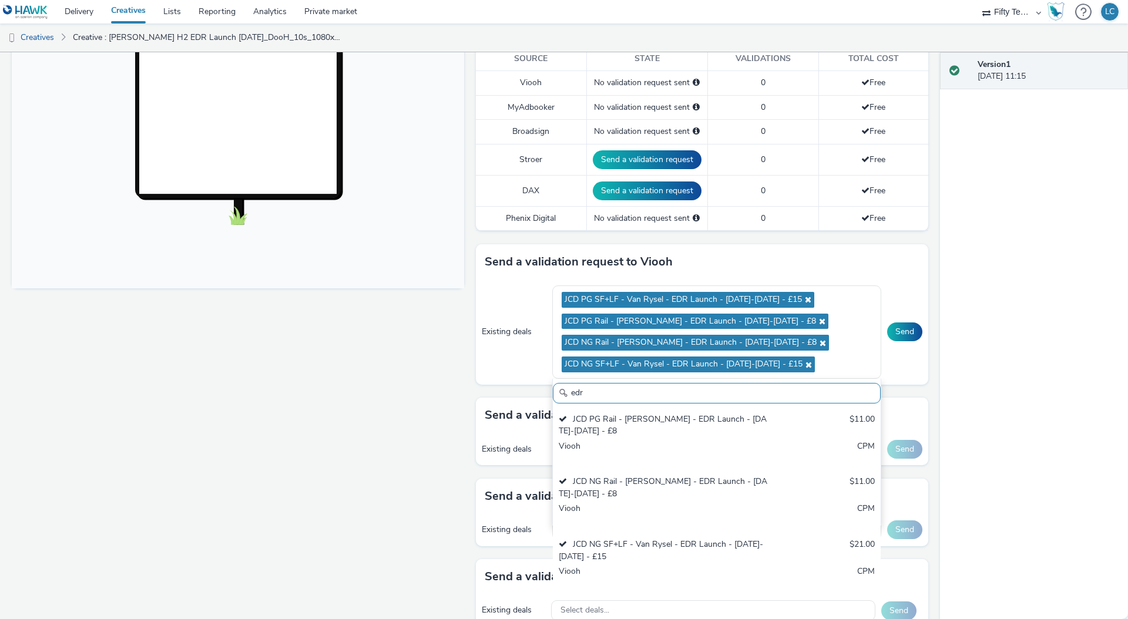
click at [1023, 398] on div "Version 1 [DATE] 11:15" at bounding box center [1034, 335] width 188 height 567
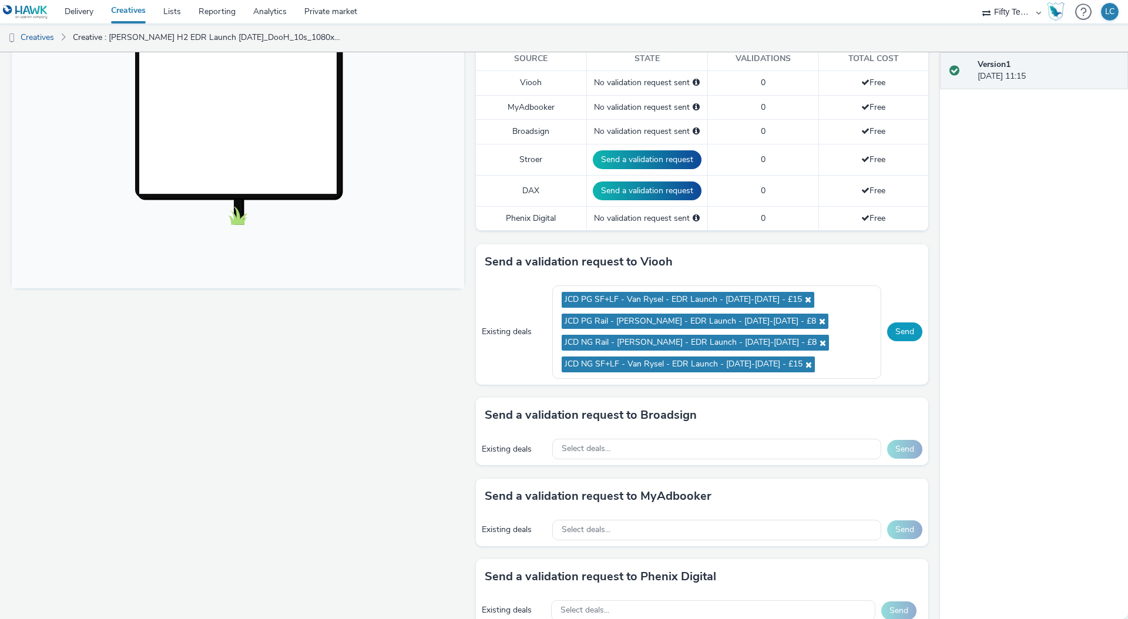
click at [909, 331] on button "Send" at bounding box center [904, 332] width 35 height 19
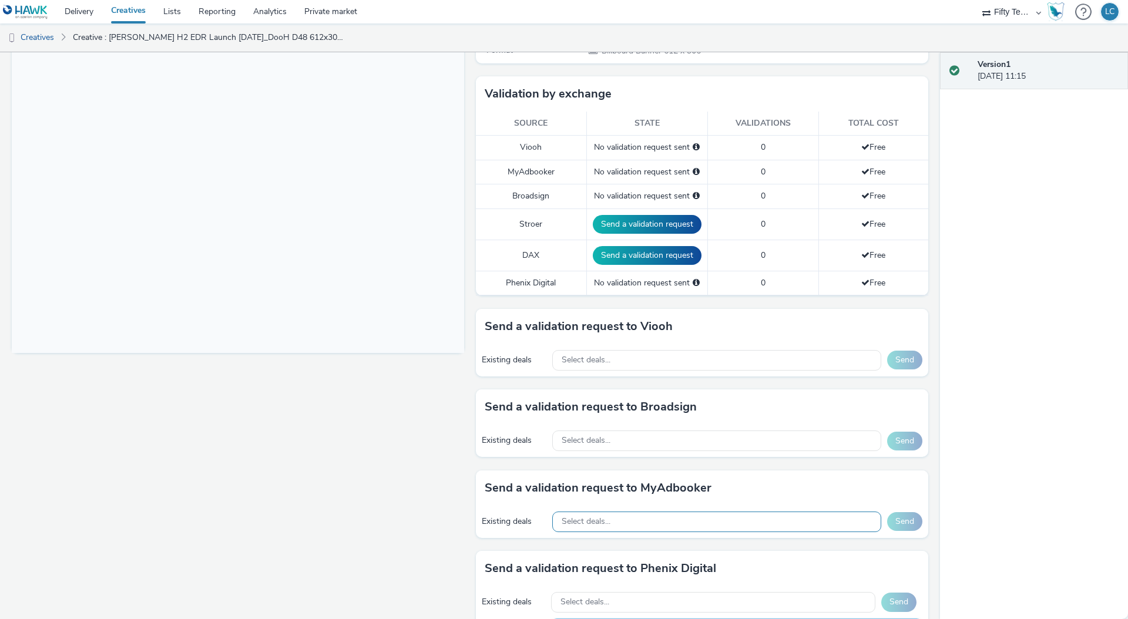
scroll to position [270, 0]
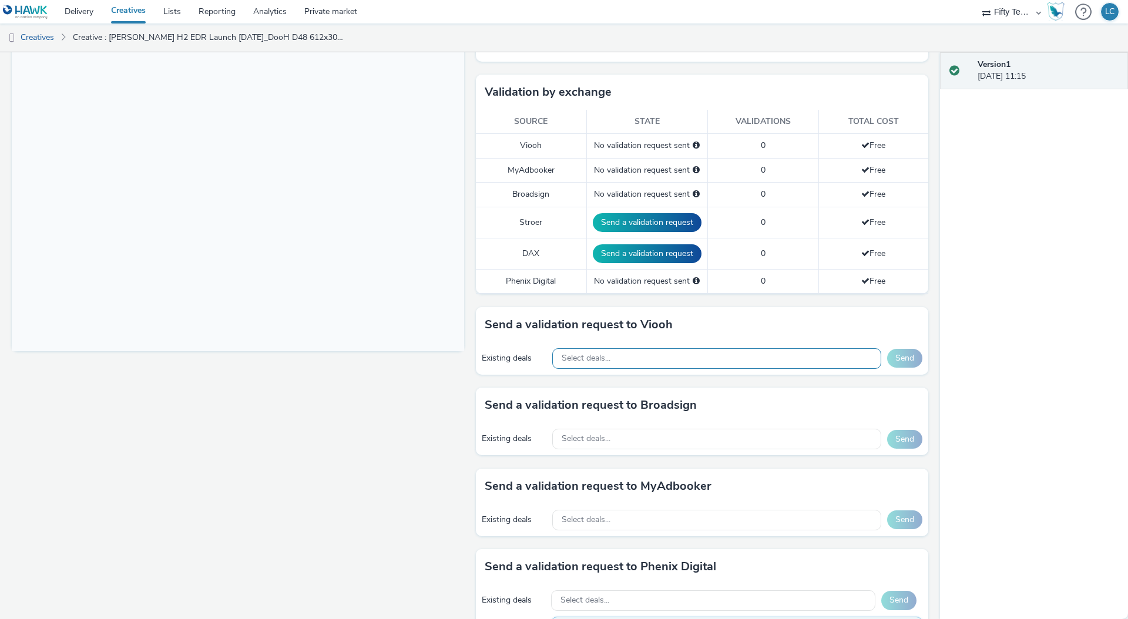
click at [635, 363] on div "Select deals..." at bounding box center [716, 358] width 329 height 21
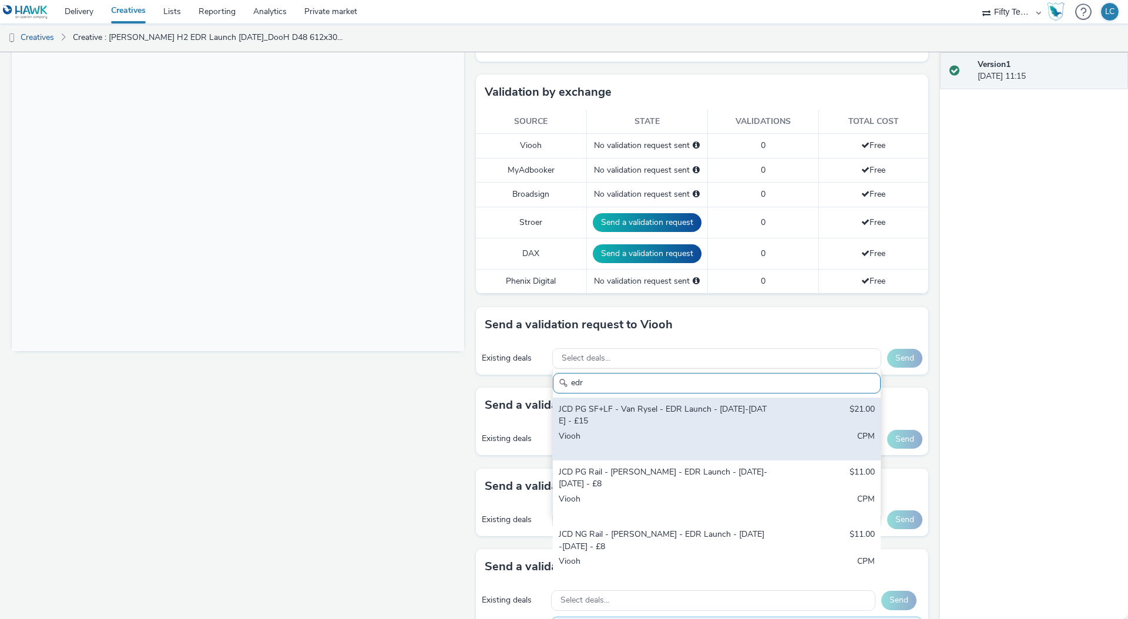
type input "edr"
click at [630, 423] on div "JCD PG SF+LF - Van Rysel - EDR Launch - [DATE]-[DATE] - £15" at bounding box center [663, 416] width 209 height 24
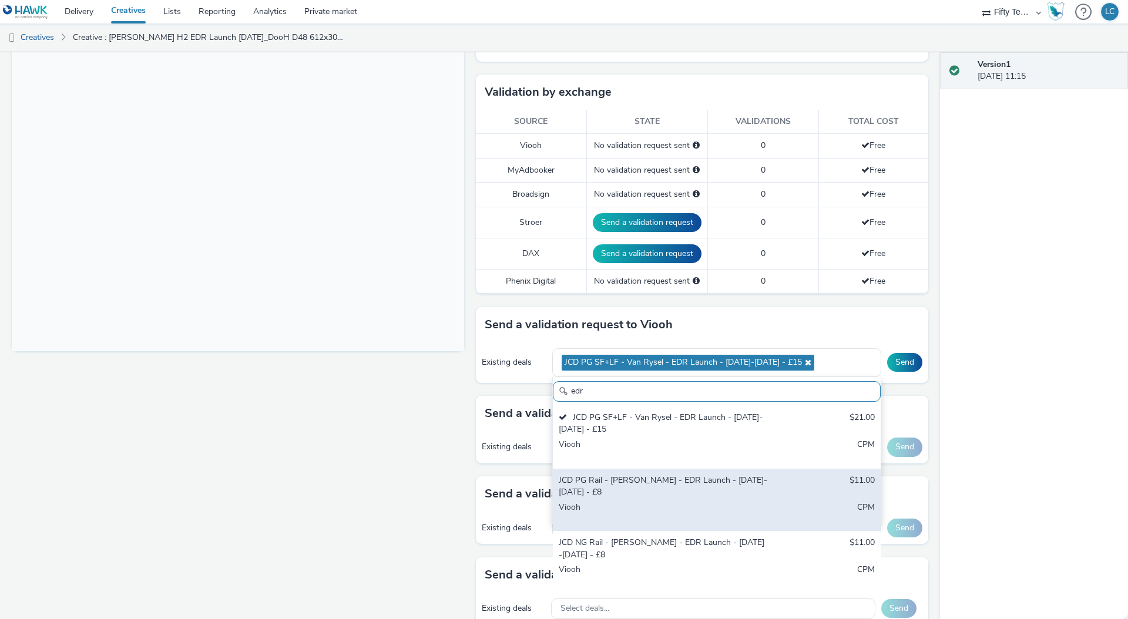
click at [647, 487] on div "JCD PG Rail - [PERSON_NAME] - EDR Launch - [DATE]-[DATE] - £8" at bounding box center [663, 487] width 209 height 24
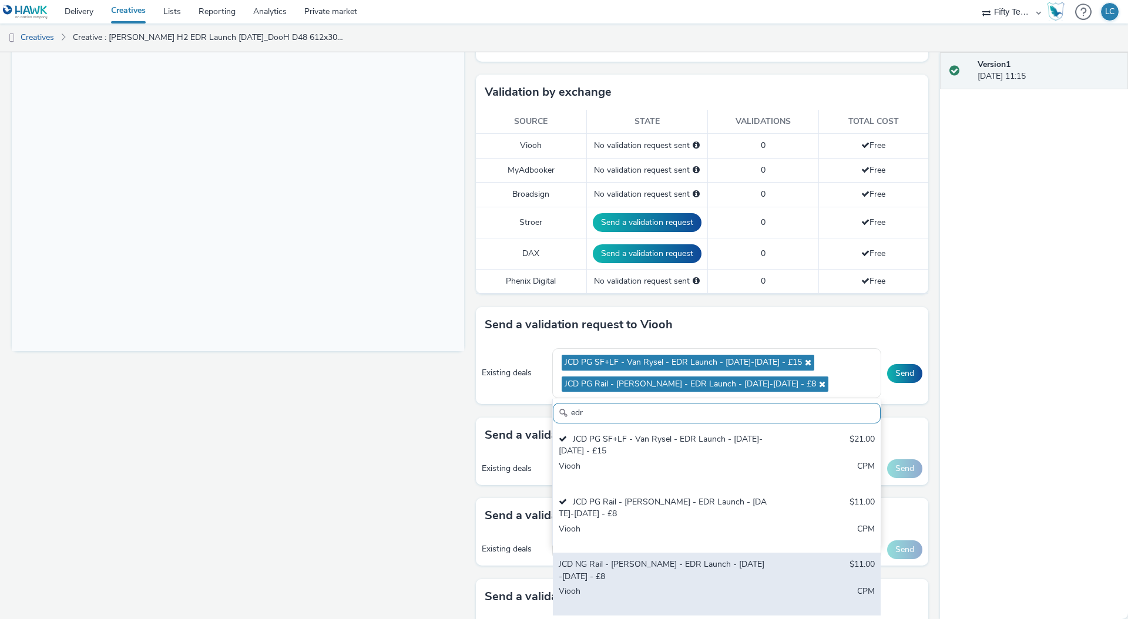
click at [644, 571] on div "JCD NG Rail - [PERSON_NAME] - EDR Launch - [DATE]-[DATE] - £8" at bounding box center [663, 571] width 209 height 24
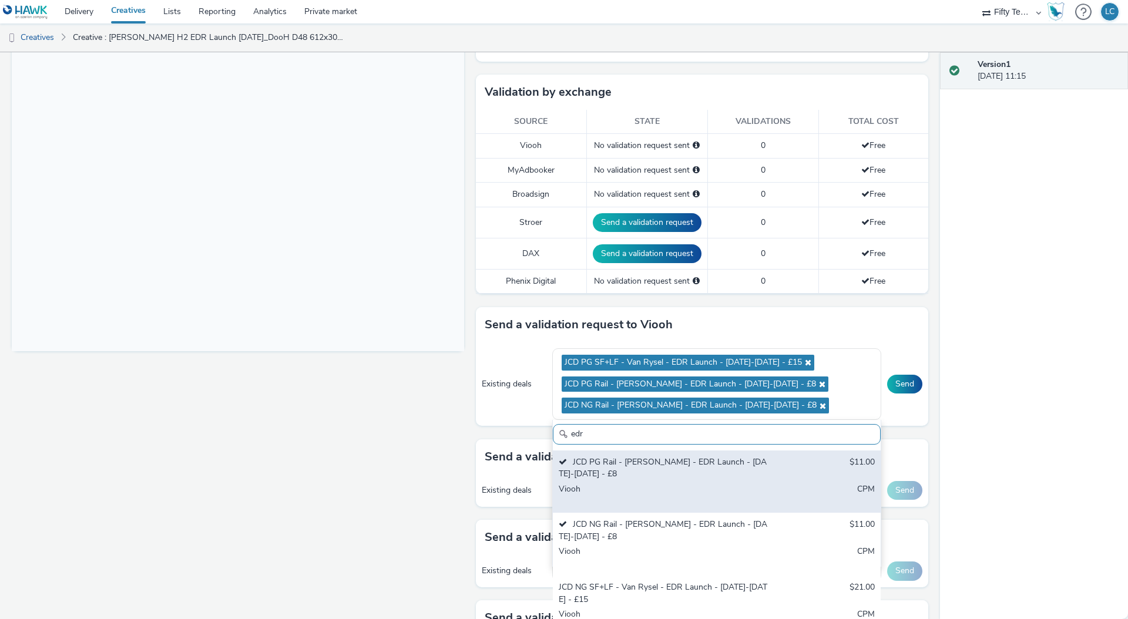
scroll to position [63, 0]
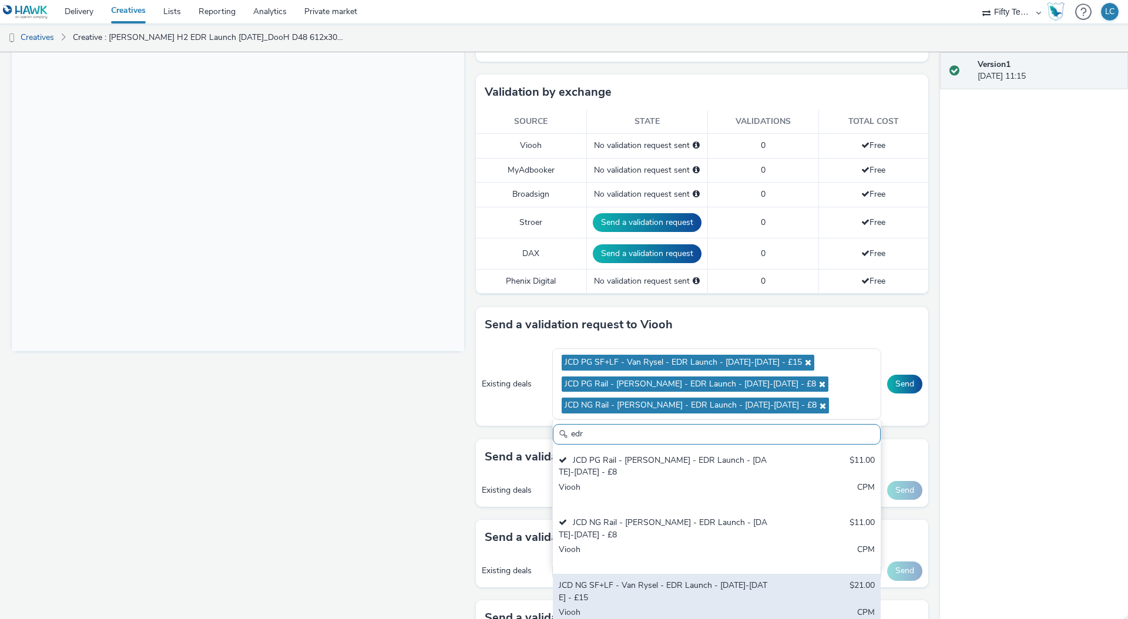
click at [663, 591] on div "JCD NG SF+LF - Van Rysel - EDR Launch - [DATE]-[DATE] - £15" at bounding box center [663, 592] width 209 height 24
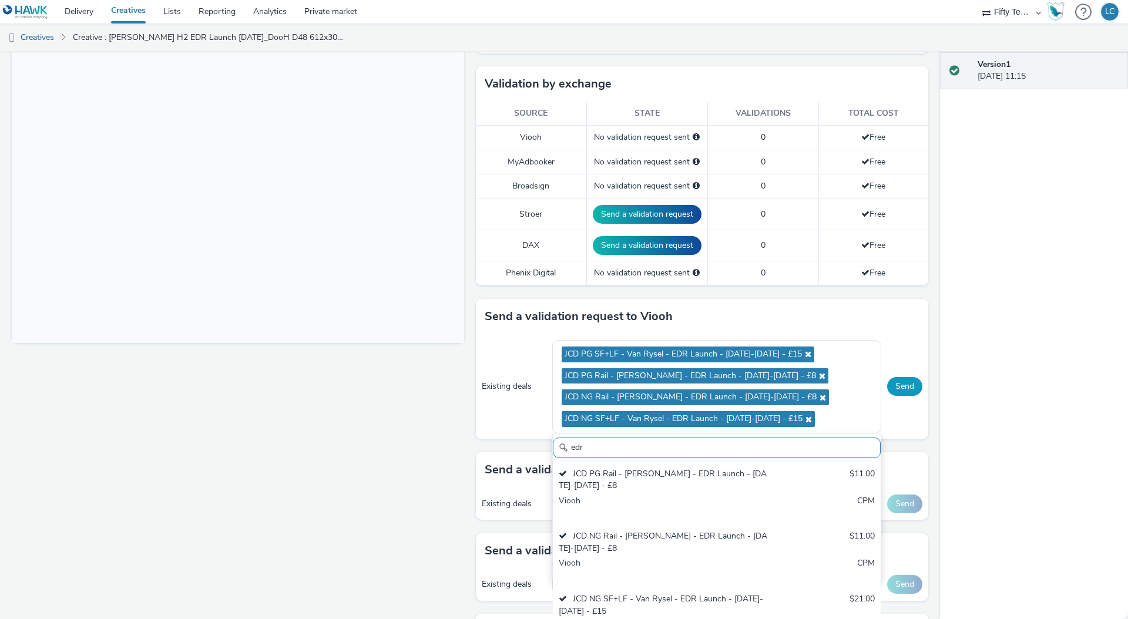
scroll to position [279, 0]
click at [904, 391] on button "Send" at bounding box center [904, 386] width 35 height 19
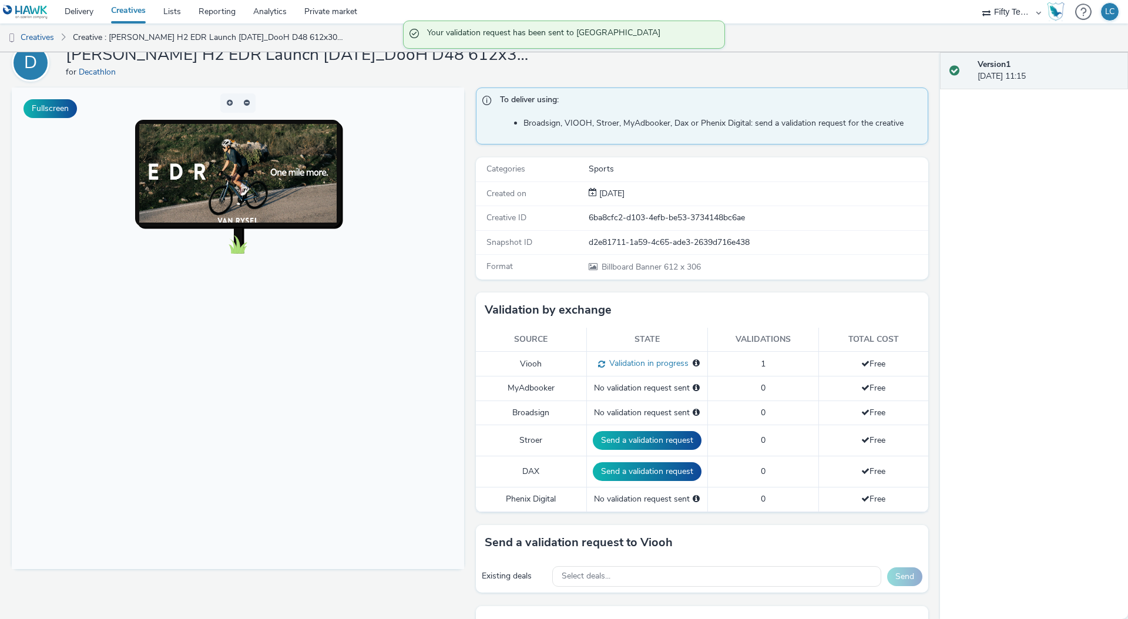
scroll to position [15, 0]
